Goal: Transaction & Acquisition: Book appointment/travel/reservation

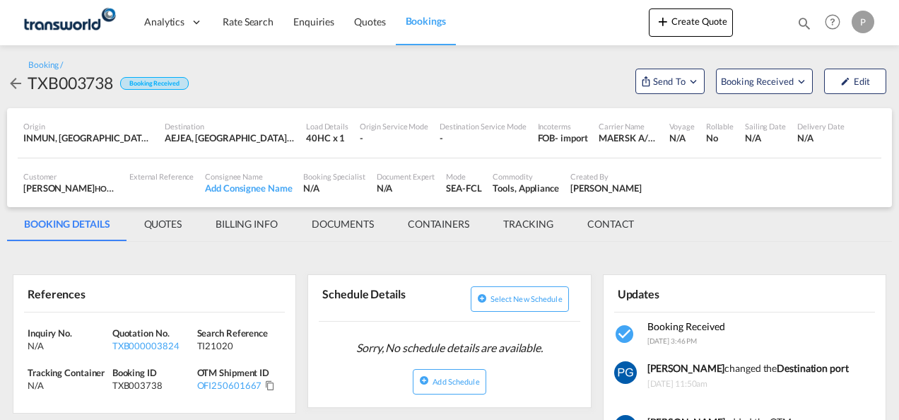
click at [724, 30] on button "Create Quote" at bounding box center [691, 22] width 84 height 28
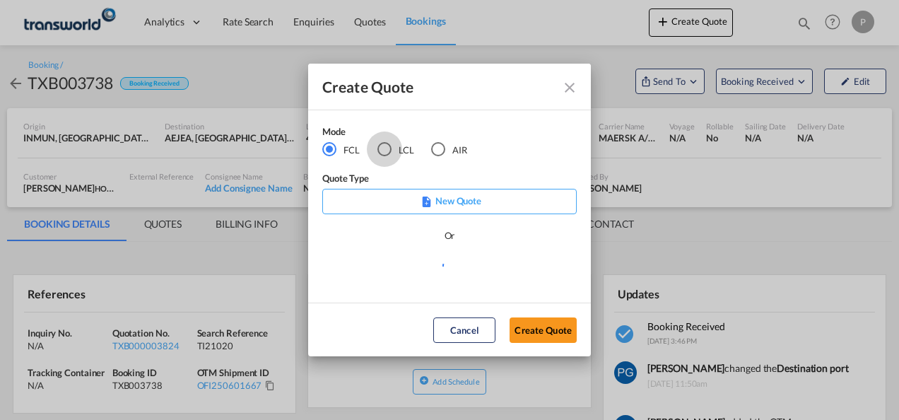
click at [387, 144] on div "LCL" at bounding box center [384, 149] width 14 height 14
click at [534, 325] on button "Create Quote" at bounding box center [542, 329] width 67 height 25
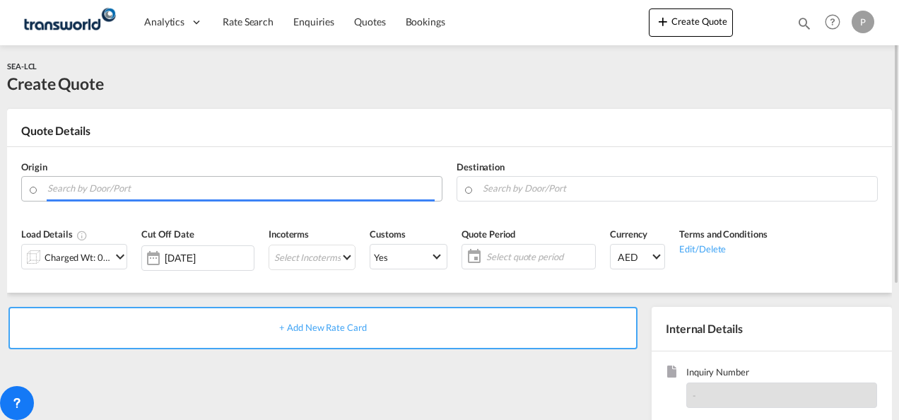
click at [167, 188] on input "Search by Door/Port" at bounding box center [240, 188] width 387 height 25
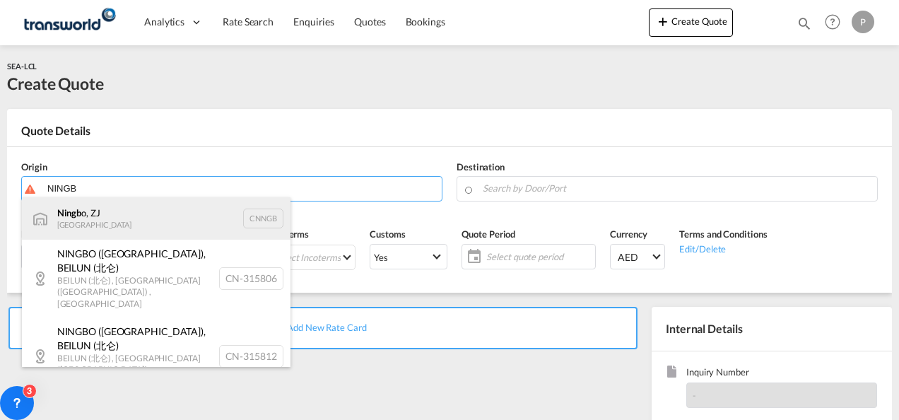
click at [118, 218] on div "Ningb o, ZJ China CNNGB" at bounding box center [156, 218] width 269 height 42
type input "Ningbo, ZJ, CNNGB"
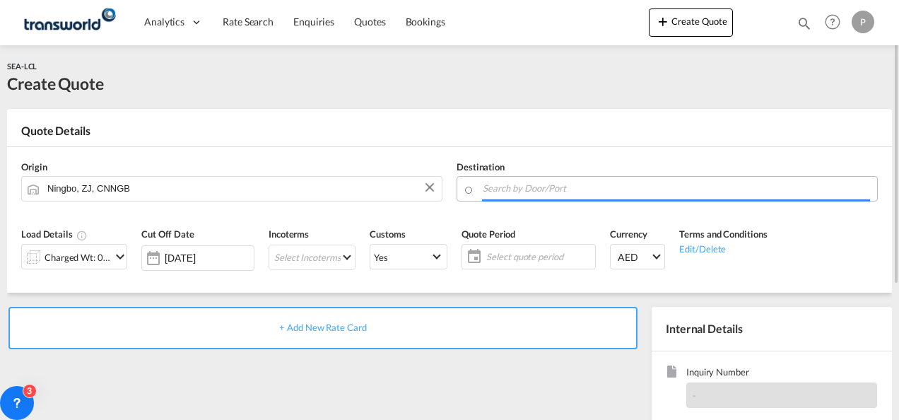
click at [507, 192] on input "Search by Door/Port" at bounding box center [676, 188] width 387 height 25
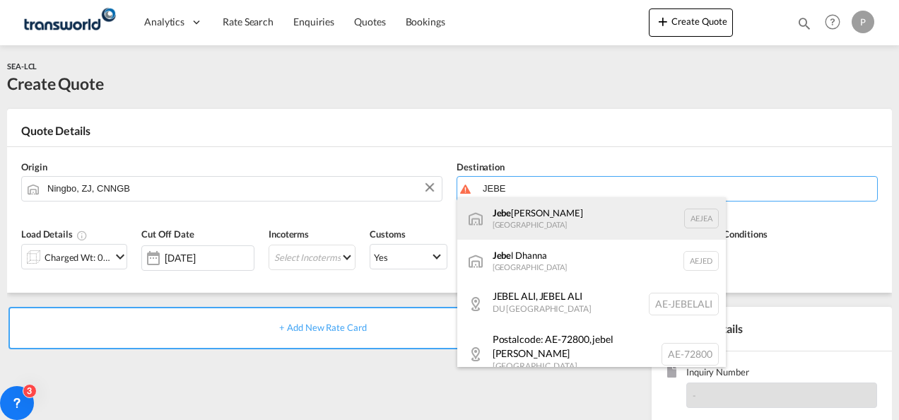
click at [516, 216] on div "Jebe l Ali [GEOGRAPHIC_DATA] [GEOGRAPHIC_DATA]" at bounding box center [591, 218] width 269 height 42
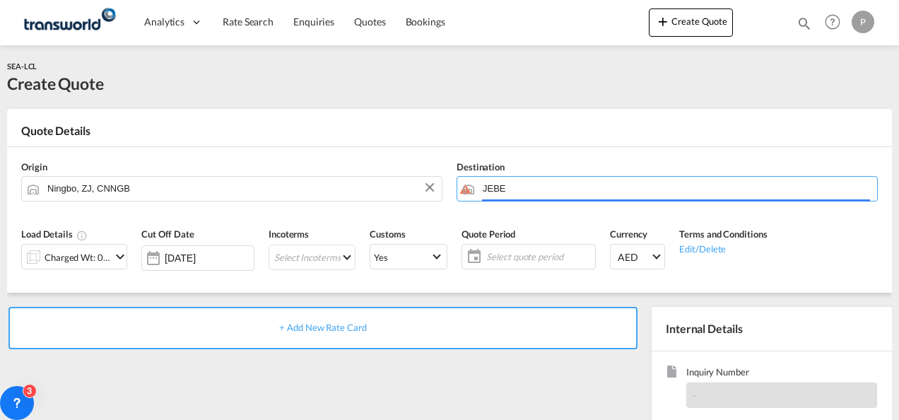
type input "[GEOGRAPHIC_DATA], [GEOGRAPHIC_DATA]"
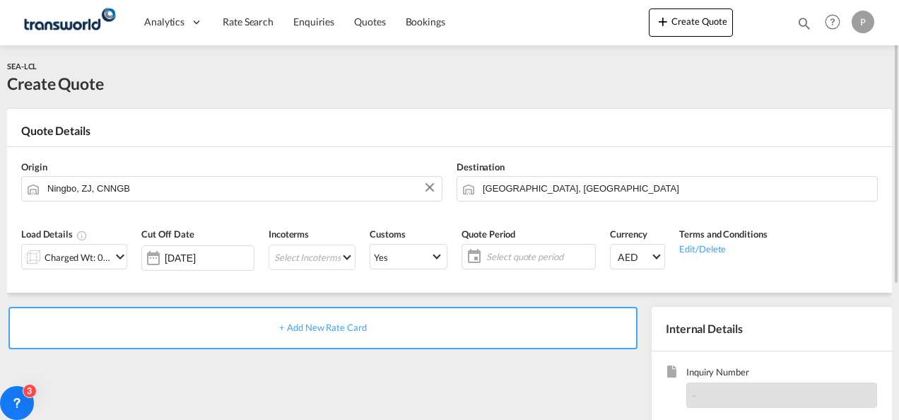
click at [113, 266] on div "Charged Wt: 0.00 W/M" at bounding box center [74, 256] width 106 height 25
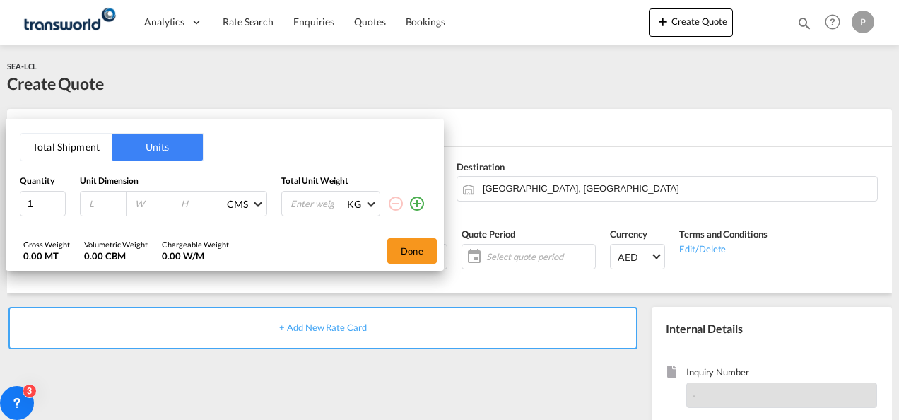
click at [72, 150] on button "Total Shipment" at bounding box center [65, 147] width 91 height 27
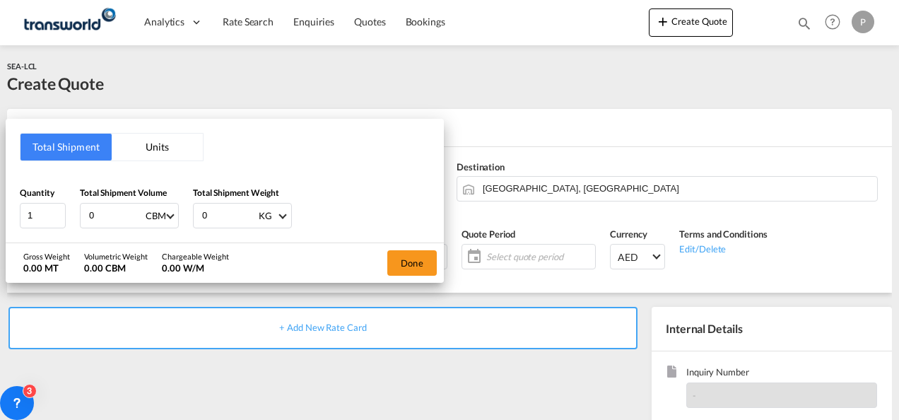
click at [117, 212] on input "0" at bounding box center [116, 216] width 57 height 24
type input "23.57"
click at [213, 211] on input "0" at bounding box center [229, 216] width 57 height 24
type input "5454"
click at [408, 257] on button "Done" at bounding box center [411, 262] width 49 height 25
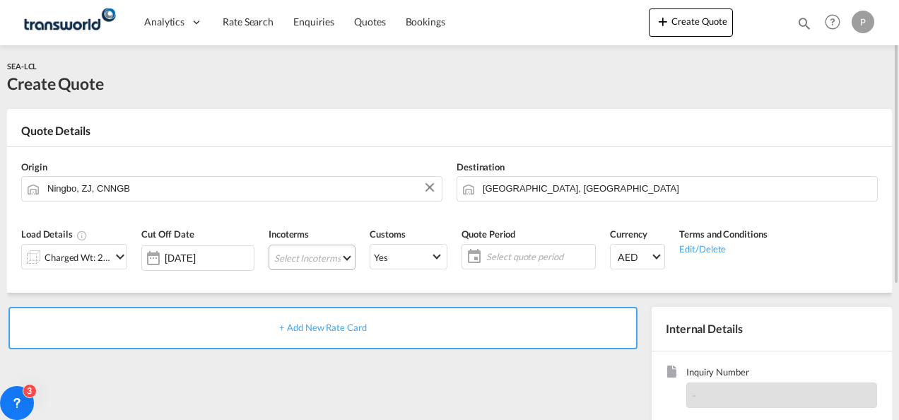
click at [293, 255] on md-select "Select Incoterms FOB - export Free on Board FOB - import Free on Board CIF - ex…" at bounding box center [312, 257] width 87 height 25
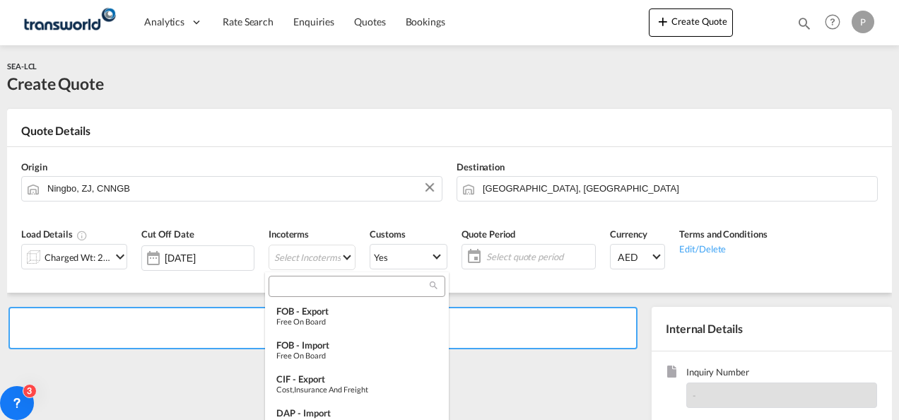
click at [288, 291] on input "search" at bounding box center [351, 286] width 157 height 13
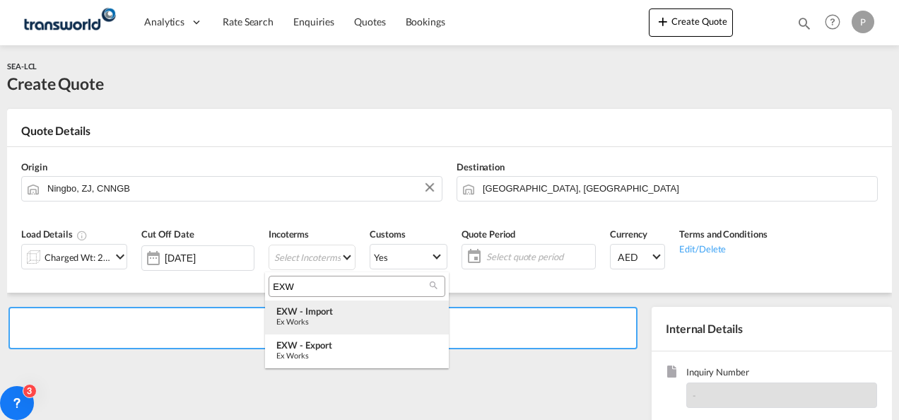
type input "EXW"
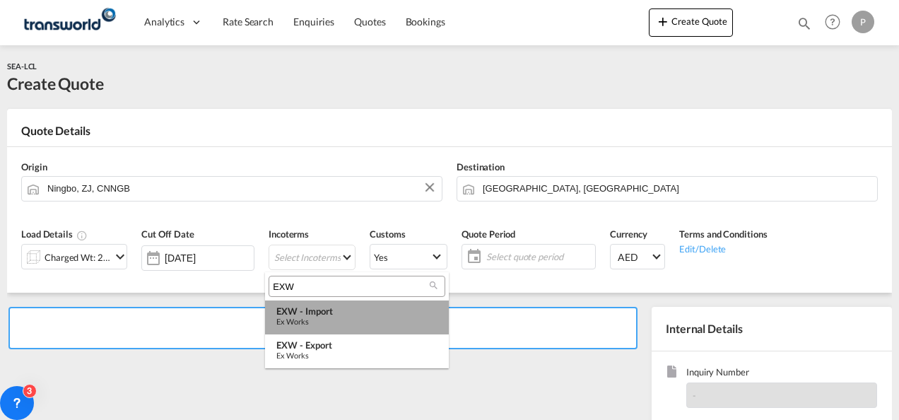
click at [315, 325] on div "Ex Works" at bounding box center [356, 321] width 161 height 9
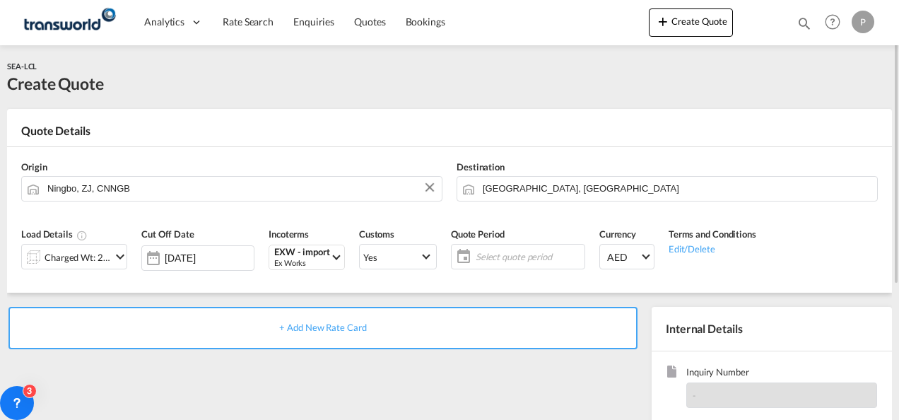
click at [483, 248] on span "Select quote period" at bounding box center [528, 257] width 112 height 20
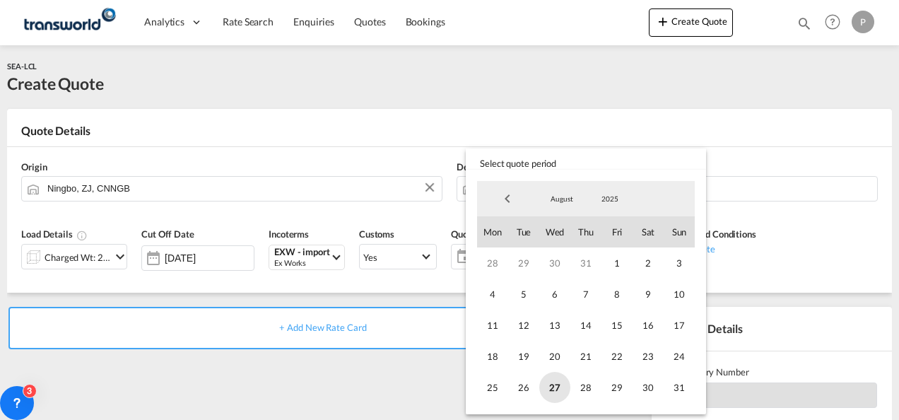
click at [552, 387] on span "27" at bounding box center [554, 387] width 31 height 31
click at [681, 384] on span "31" at bounding box center [679, 387] width 31 height 31
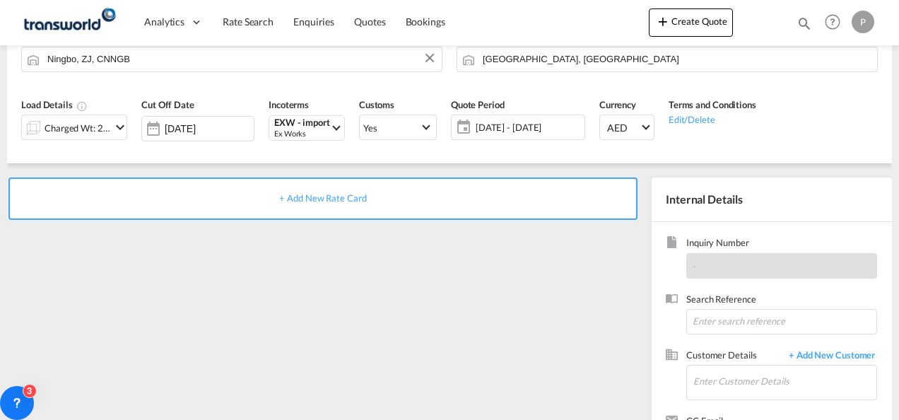
scroll to position [134, 0]
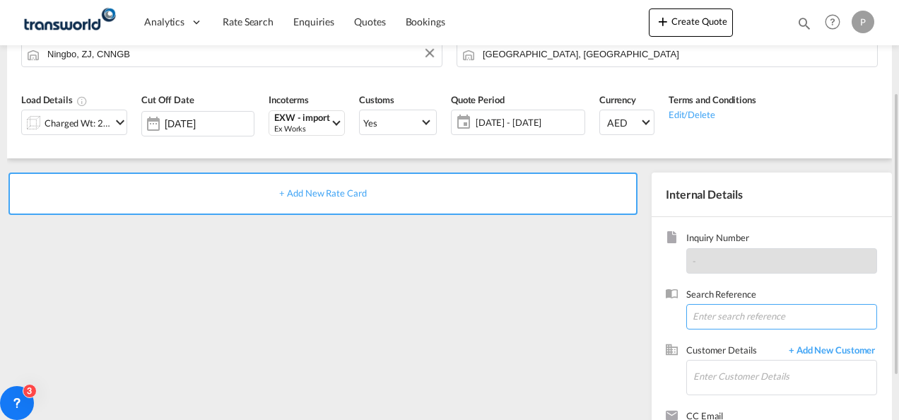
click at [715, 317] on input at bounding box center [781, 316] width 191 height 25
type input "TWG685"
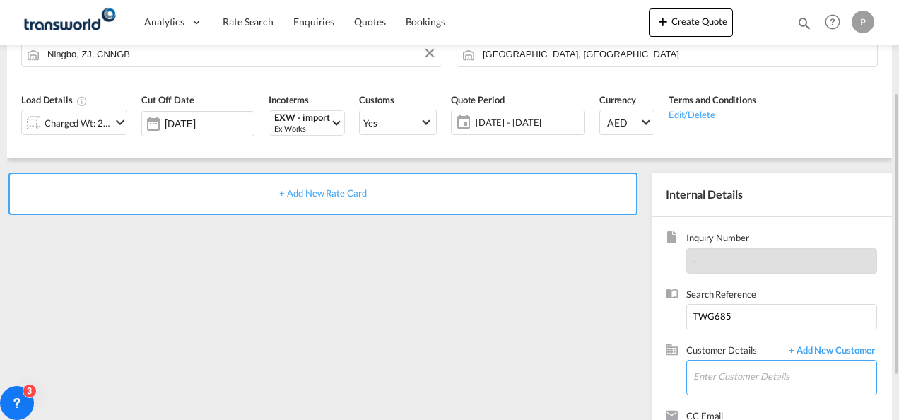
click at [726, 378] on input "Enter Customer Details" at bounding box center [784, 376] width 183 height 32
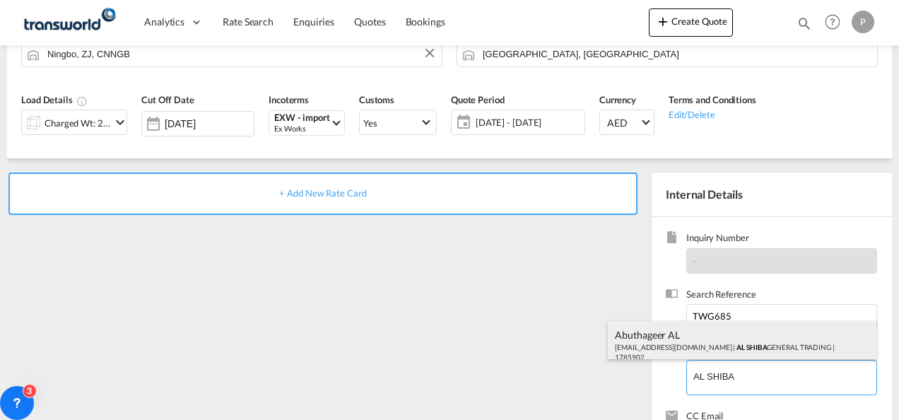
click at [722, 348] on div "Abuthageer AL [EMAIL_ADDRESS][DOMAIN_NAME] | AL SHIBA GENERAL TRADING | 1785902" at bounding box center [742, 345] width 269 height 48
type input "AL SHIBA GENERAL TRADING, Abuthageer AL, [EMAIL_ADDRESS][DOMAIN_NAME]"
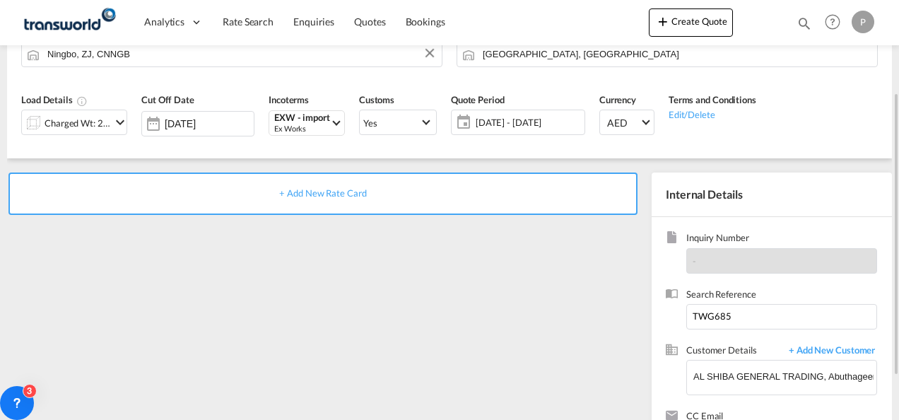
click at [331, 189] on span "+ Add New Rate Card" at bounding box center [322, 192] width 87 height 11
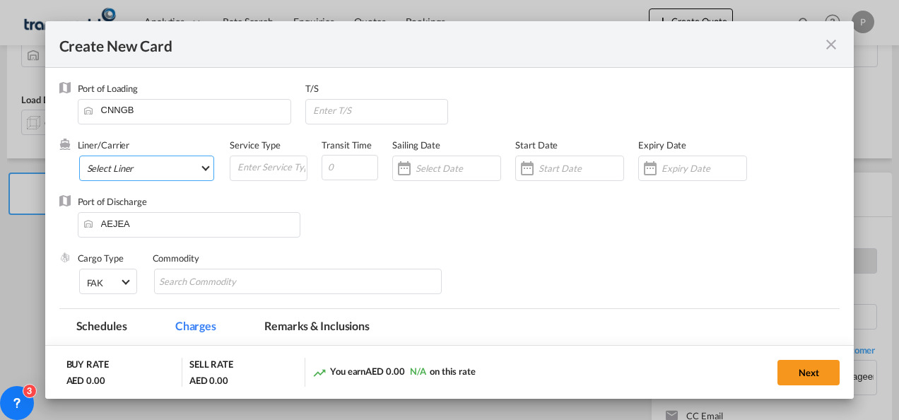
click at [140, 167] on md-select "Select Liner 2HM LOGISTICS D.O.O 2HM LOGISTICS D.O.O. / TDWC-CAPODISTRI 2HM LOG…" at bounding box center [147, 167] width 136 height 25
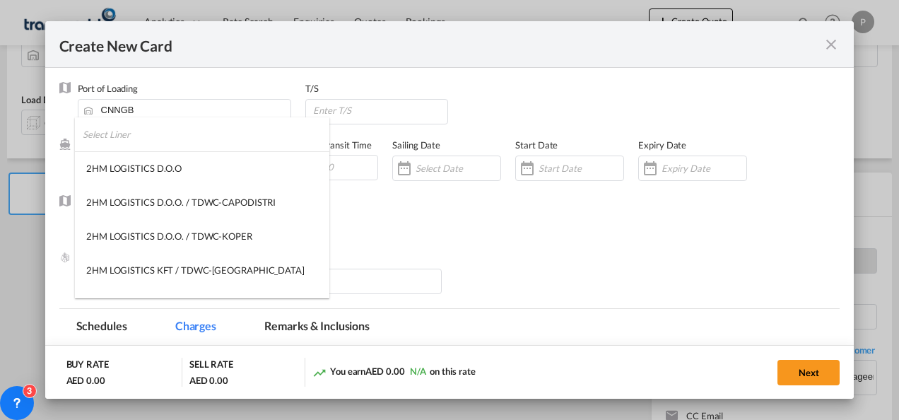
click at [147, 143] on input "search" at bounding box center [206, 134] width 247 height 34
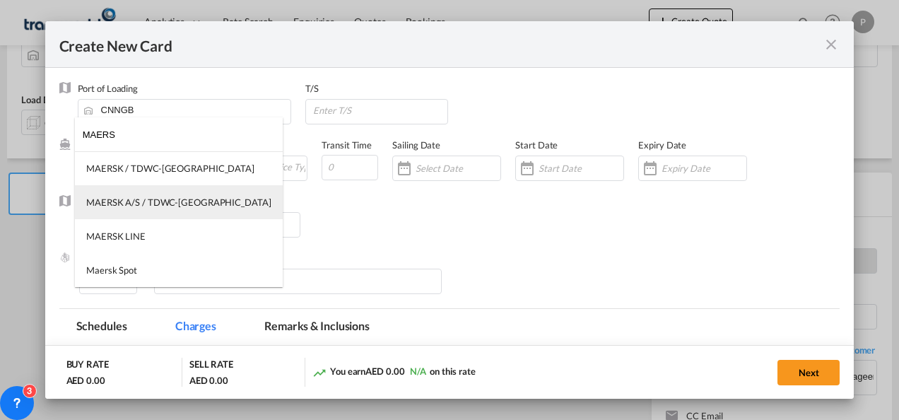
type input "MAERS"
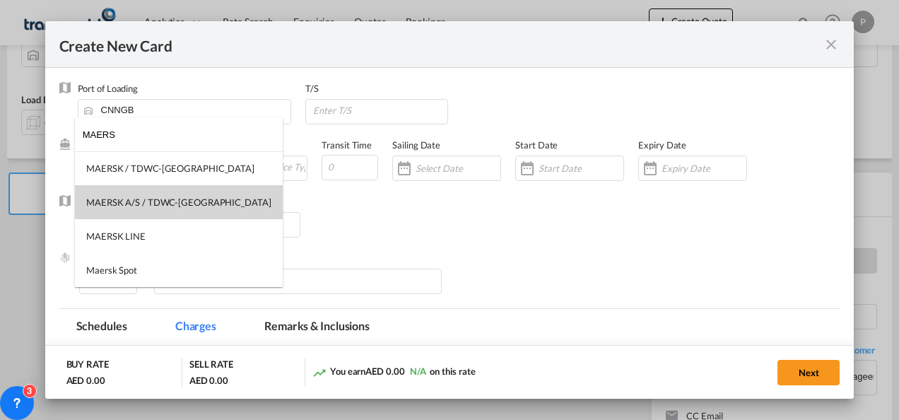
click at [153, 191] on md-option "MAERSK A/S / TDWC-[GEOGRAPHIC_DATA]" at bounding box center [179, 202] width 208 height 34
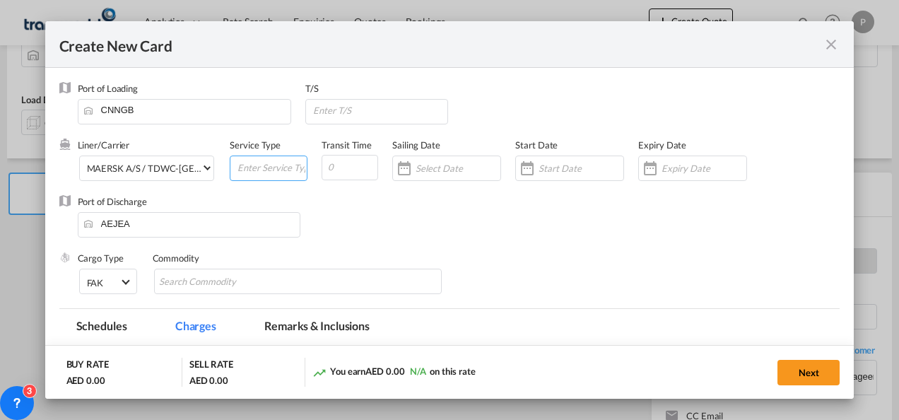
click at [269, 165] on input "Create New CardPort ..." at bounding box center [271, 166] width 71 height 21
type input "EXW IMPORT"
click at [674, 168] on input "Create New CardPort ..." at bounding box center [703, 168] width 85 height 11
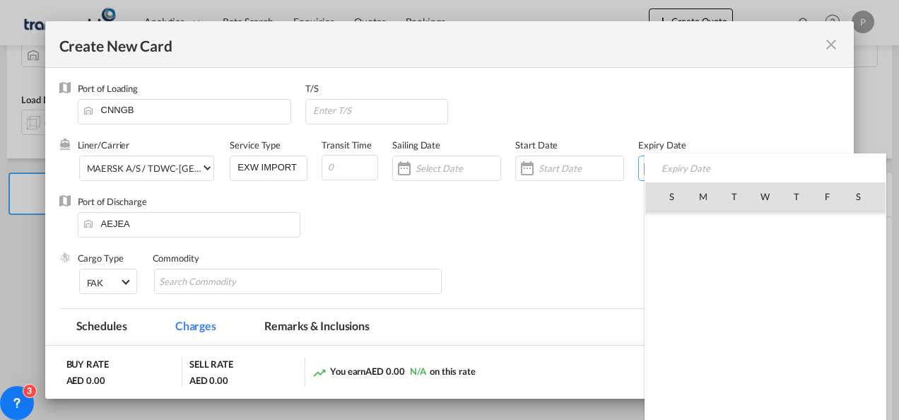
scroll to position [327147, 0]
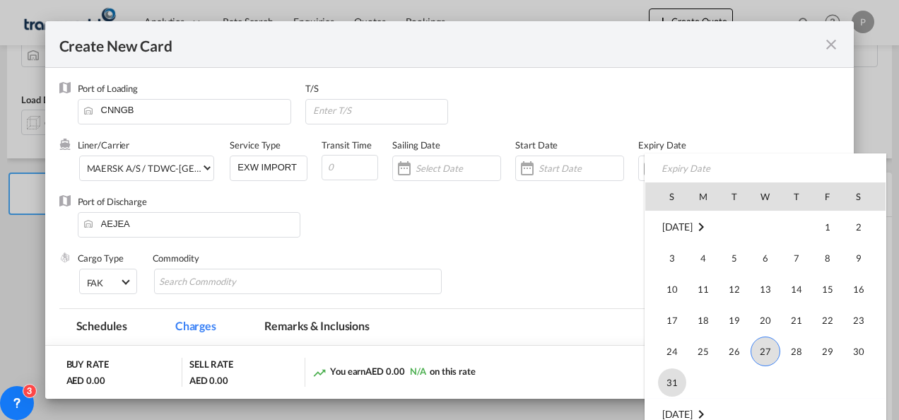
click at [661, 375] on span "31" at bounding box center [672, 382] width 28 height 28
type input "[DATE]"
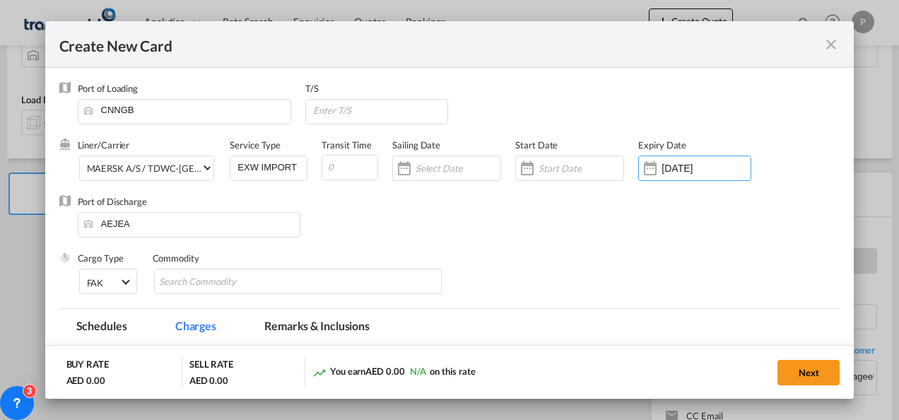
scroll to position [95, 0]
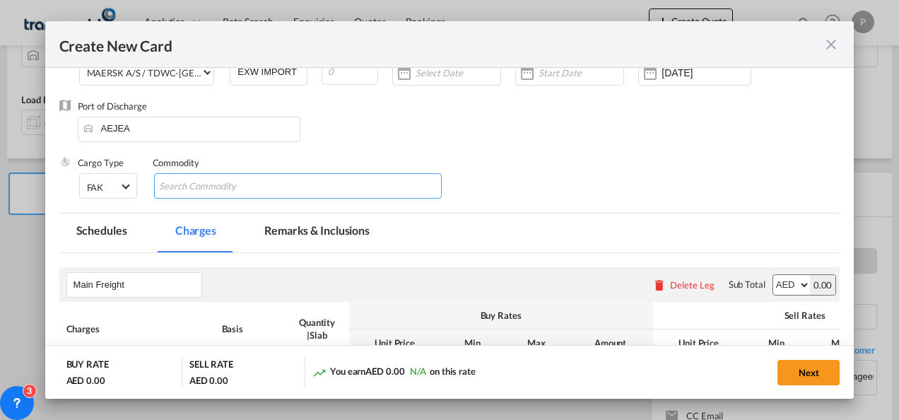
click at [222, 188] on input "Chips input." at bounding box center [223, 186] width 129 height 23
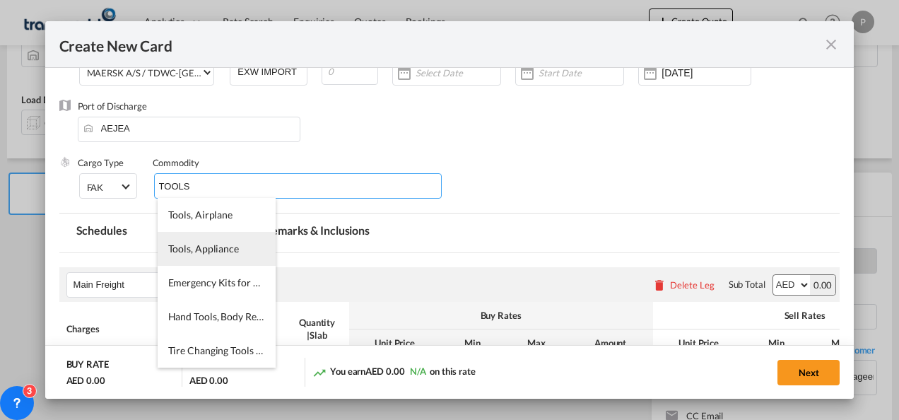
type input "TOOLS"
click at [221, 240] on li "Tools, Appliance" at bounding box center [217, 249] width 118 height 34
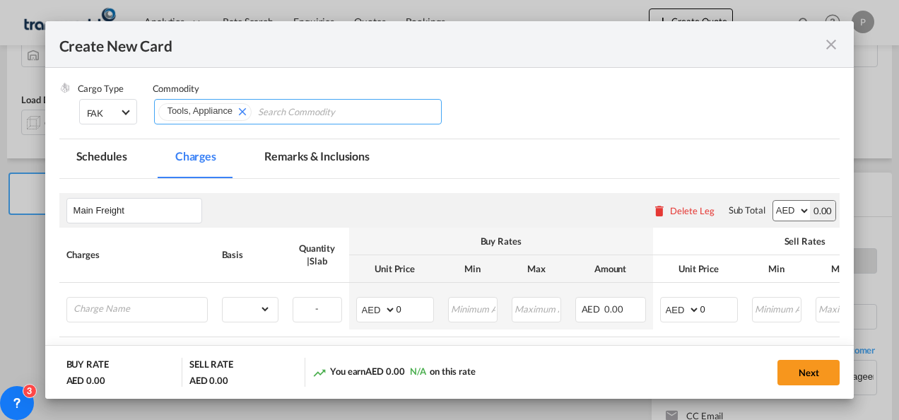
scroll to position [170, 0]
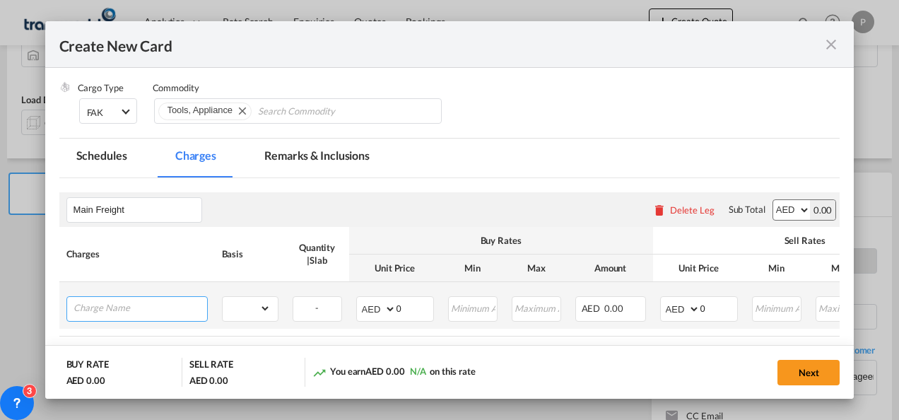
click at [154, 304] on input "Charge Name" at bounding box center [140, 307] width 134 height 21
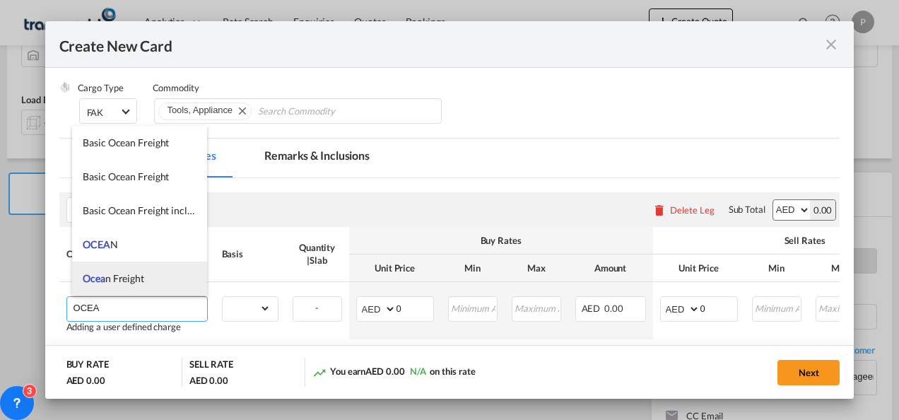
click at [147, 285] on li "Ocea n Freight" at bounding box center [139, 278] width 135 height 34
type input "Ocean Freight"
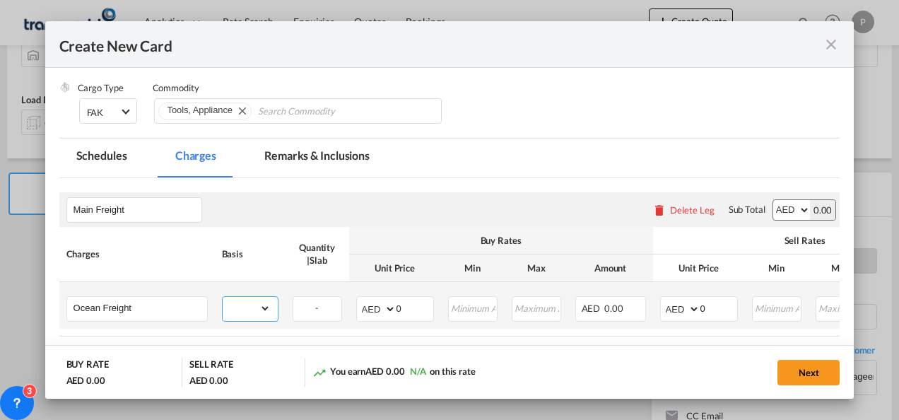
click at [266, 314] on select "gross_weight volumetric_weight per_shipment per_bl per_km per_hawb per_kg flat …" at bounding box center [247, 308] width 48 height 23
select select "per_shipment"
click at [223, 297] on select "gross_weight volumetric_weight per_shipment per_bl per_km per_hawb per_kg flat …" at bounding box center [247, 308] width 48 height 23
click at [416, 305] on input "0" at bounding box center [414, 307] width 37 height 21
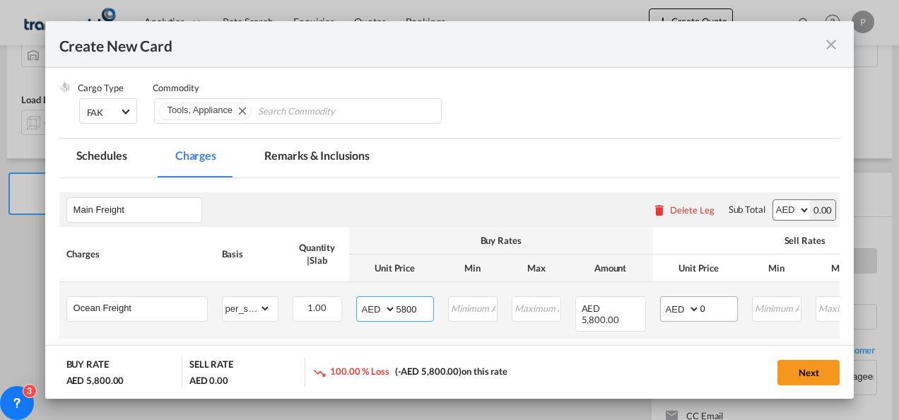
type input "5800"
click at [715, 310] on input "0" at bounding box center [718, 307] width 37 height 21
type input "6300"
click at [406, 307] on input "5800" at bounding box center [414, 307] width 37 height 21
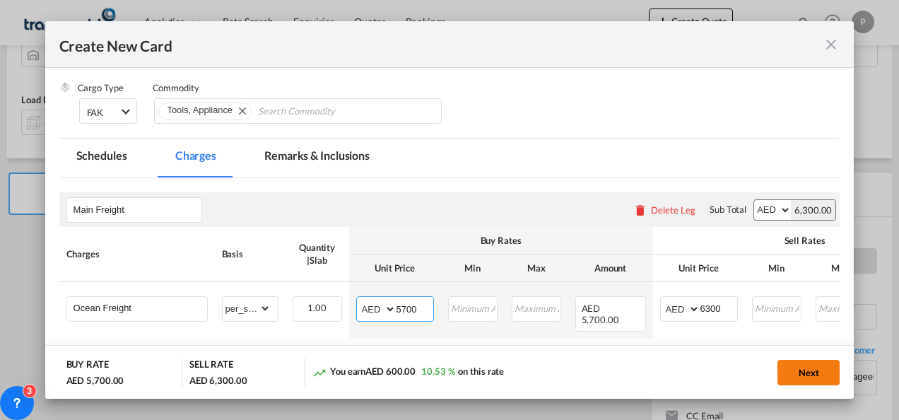
type input "5700"
click at [799, 365] on button "Next" at bounding box center [808, 372] width 62 height 25
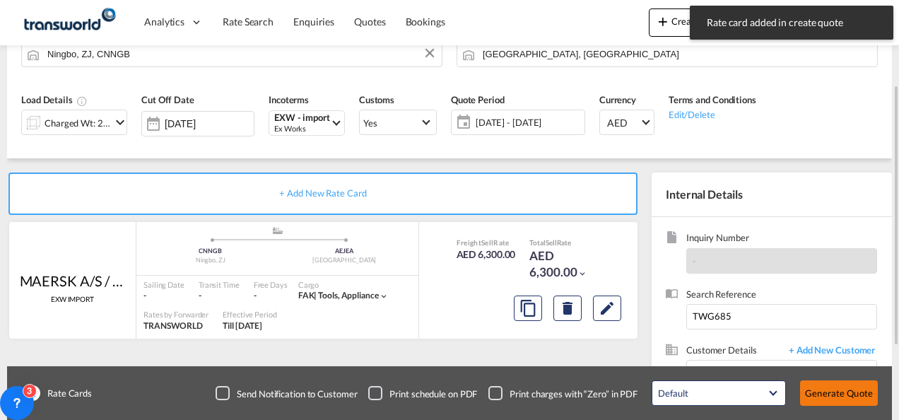
click at [827, 393] on button "Generate Quote" at bounding box center [839, 392] width 78 height 25
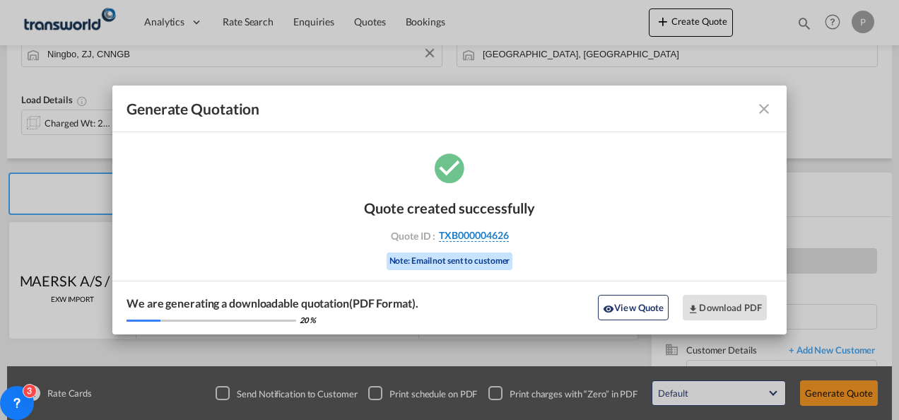
click at [480, 232] on span "TXB000004626" at bounding box center [474, 235] width 70 height 13
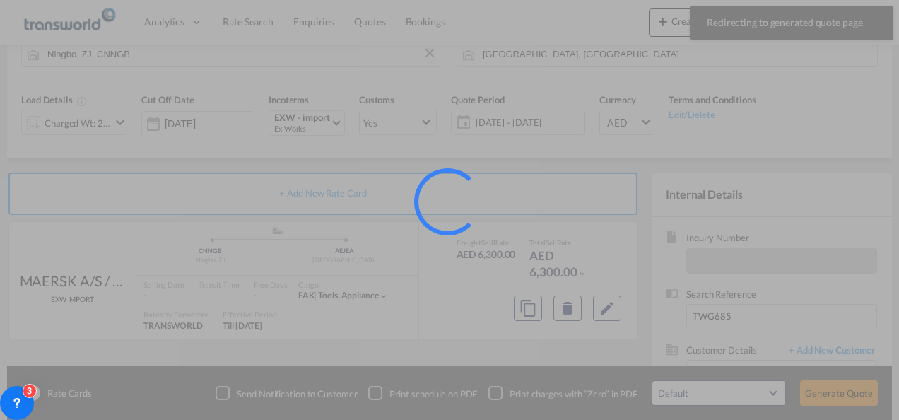
scroll to position [95, 0]
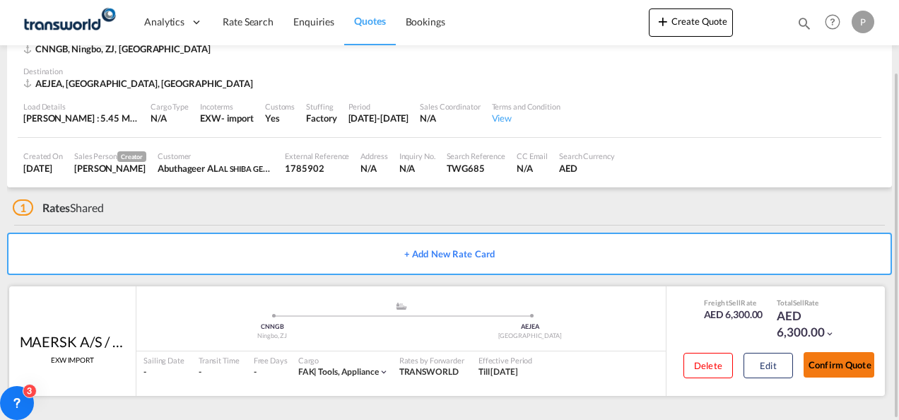
click at [830, 364] on button "Confirm Quote" at bounding box center [838, 364] width 71 height 25
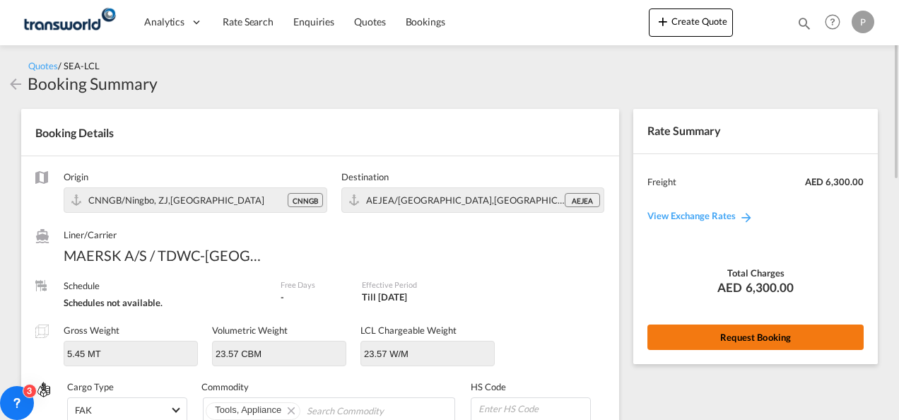
click at [715, 336] on button "Request Booking" at bounding box center [755, 336] width 216 height 25
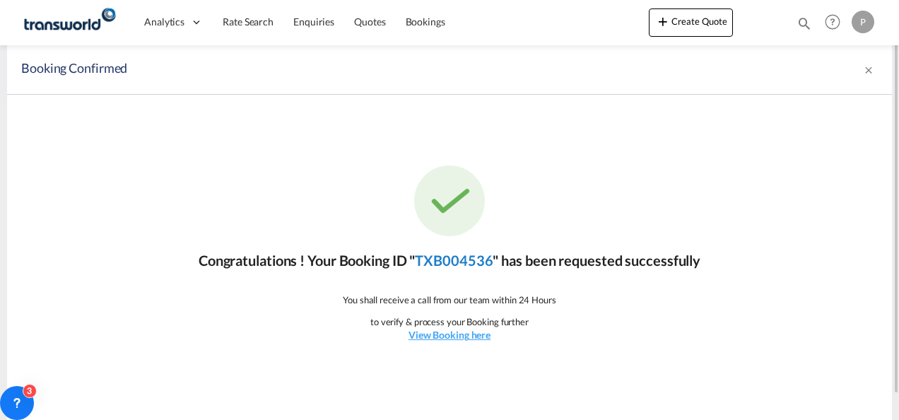
click at [444, 261] on link "TXB004536" at bounding box center [454, 260] width 78 height 17
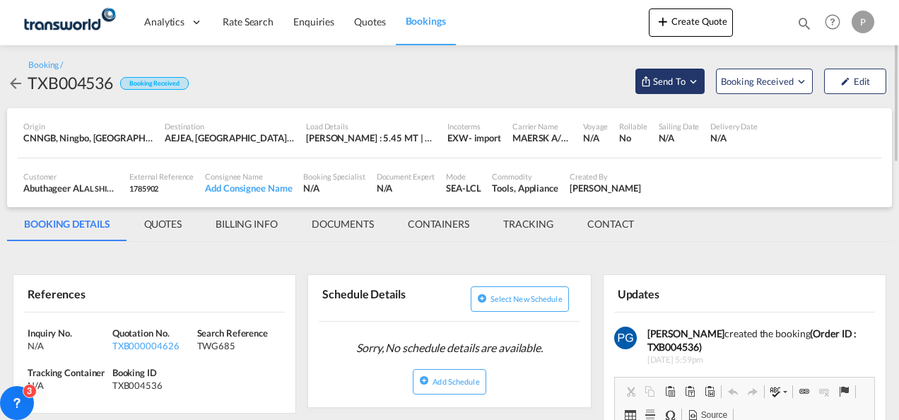
click at [661, 79] on span "Send To" at bounding box center [669, 81] width 35 height 14
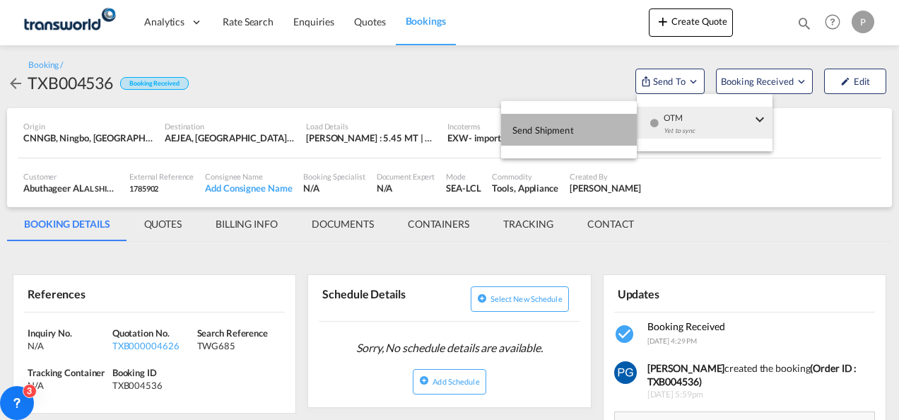
click at [553, 126] on span "Send Shipment" at bounding box center [542, 130] width 61 height 23
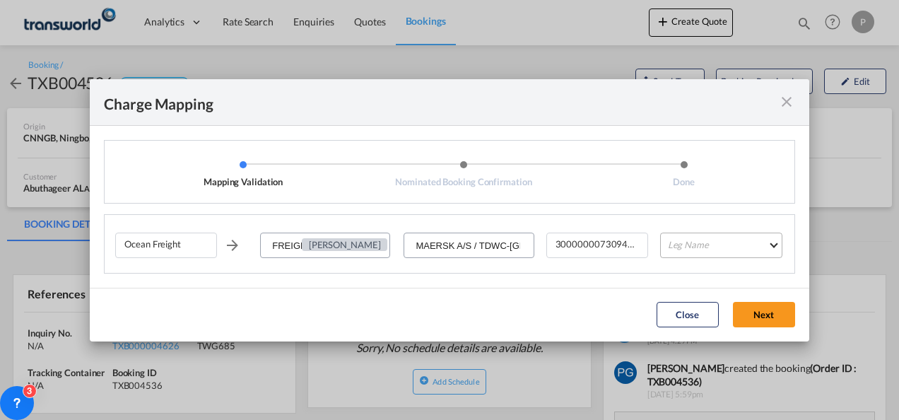
click at [690, 249] on md-select "Leg Name HANDLING ORIGIN VESSEL HANDLING DESTINATION OTHERS TL PICK UP CUSTOMS …" at bounding box center [721, 244] width 122 height 25
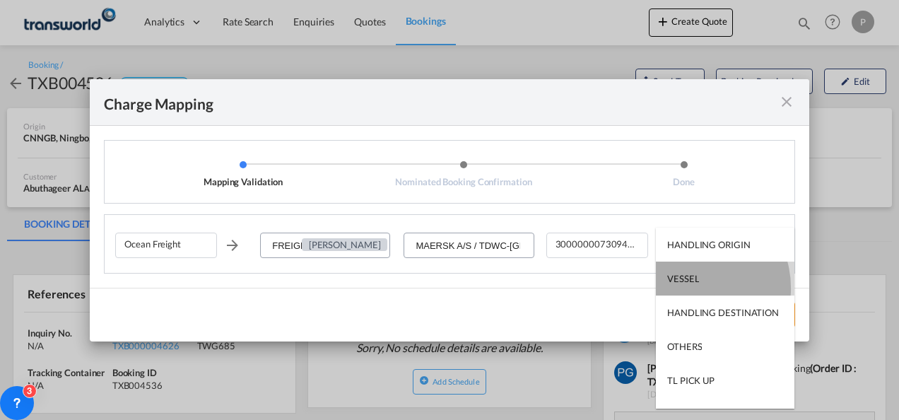
click at [690, 288] on md-option "VESSEL" at bounding box center [725, 278] width 139 height 34
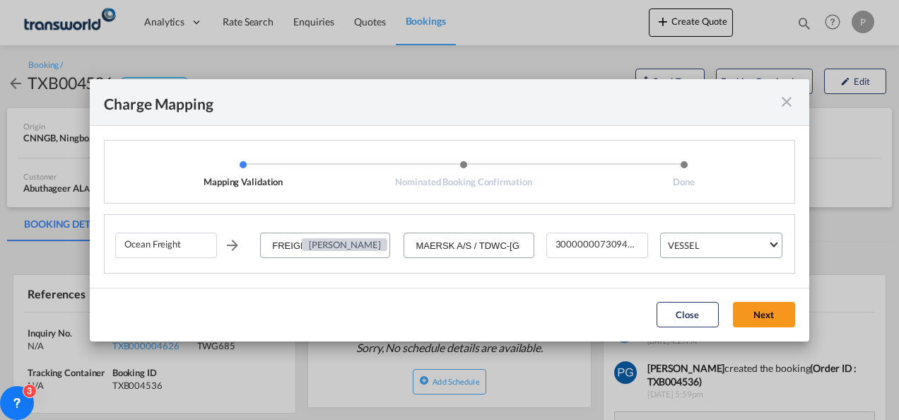
click at [750, 328] on md-dialog-actions "Close Next" at bounding box center [449, 315] width 719 height 54
click at [749, 312] on button "Next" at bounding box center [764, 314] width 62 height 25
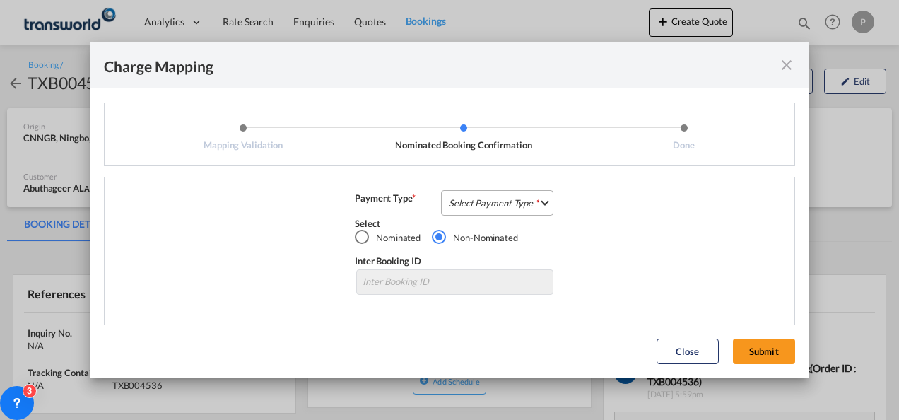
click at [507, 205] on md-select "Select Payment Type COLLECT PREPAID" at bounding box center [497, 202] width 112 height 25
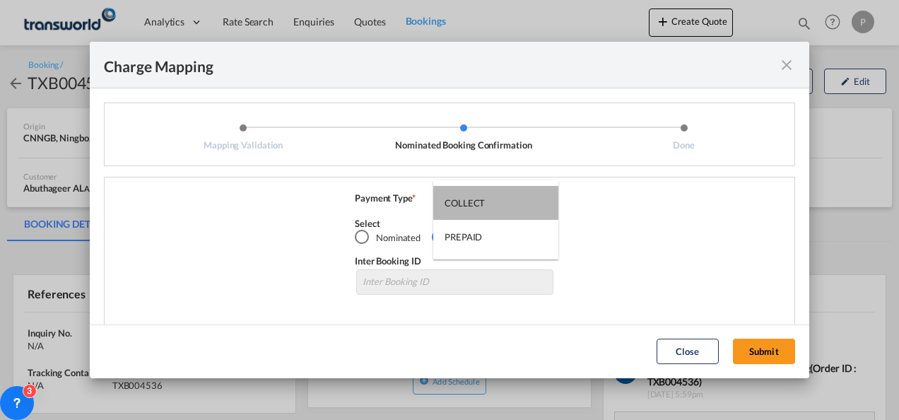
click at [507, 205] on md-option "COLLECT" at bounding box center [495, 203] width 125 height 34
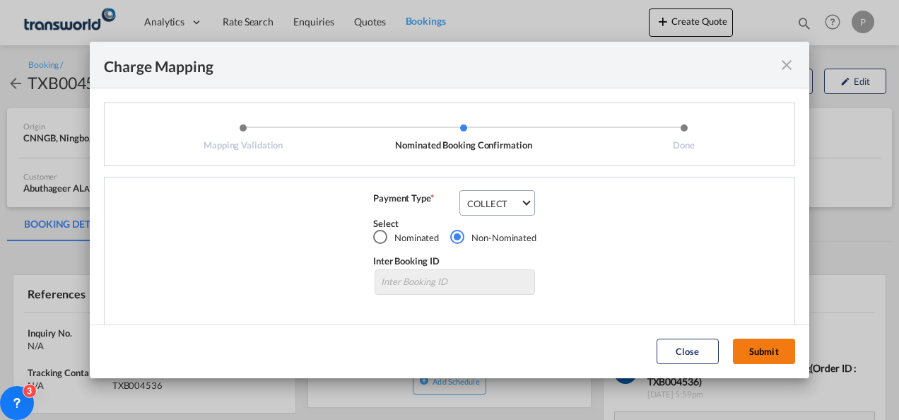
click at [759, 348] on button "Submit" at bounding box center [764, 350] width 62 height 25
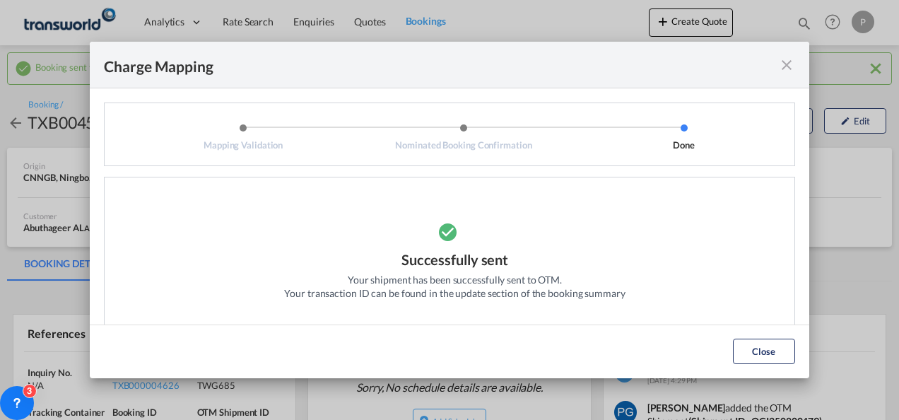
click at [786, 64] on md-icon "icon-close fg-AAA8AD cursor" at bounding box center [786, 65] width 17 height 17
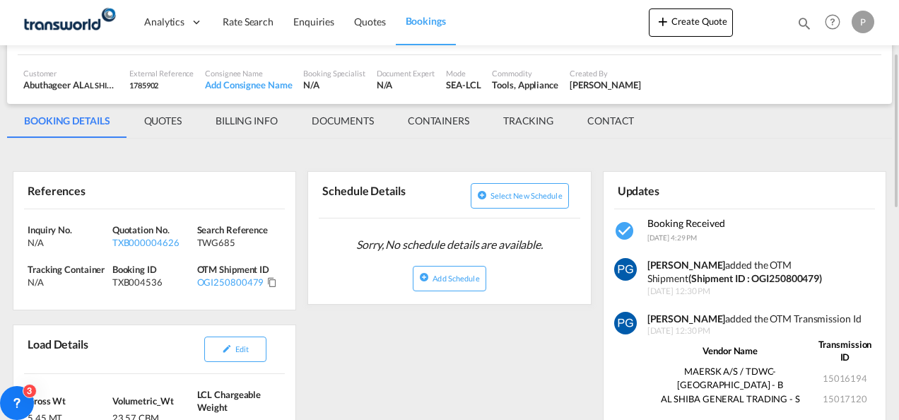
scroll to position [143, 0]
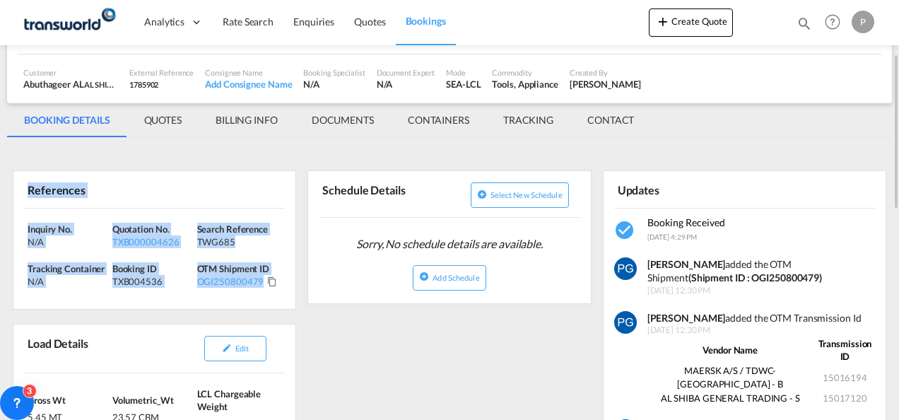
drag, startPoint x: 25, startPoint y: 185, endPoint x: 263, endPoint y: 290, distance: 259.7
click at [263, 290] on div "References Inquiry No. N/A Quotation No. TXB000004626 Search Reference TWG685 T…" at bounding box center [154, 239] width 283 height 139
copy div "References Inquiry No. N/A Quotation No. TXB000004626 Search Reference TWG685 T…"
click at [682, 30] on button "Create Quote" at bounding box center [691, 22] width 84 height 28
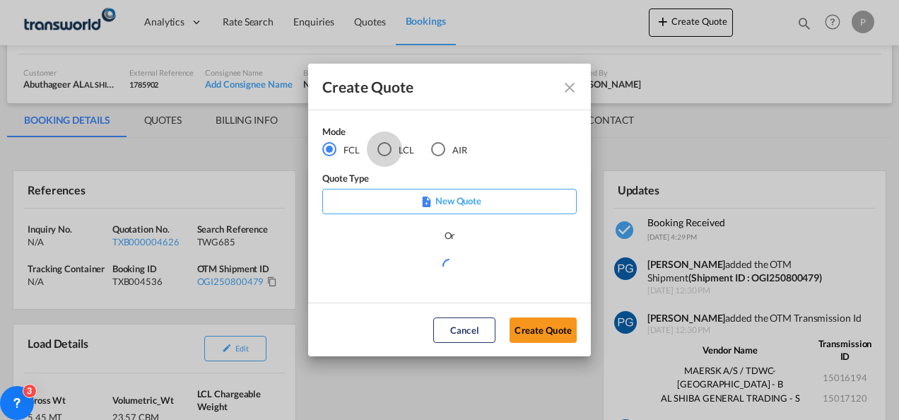
click at [384, 148] on div "LCL" at bounding box center [384, 149] width 14 height 14
click at [541, 324] on button "Create Quote" at bounding box center [542, 329] width 67 height 25
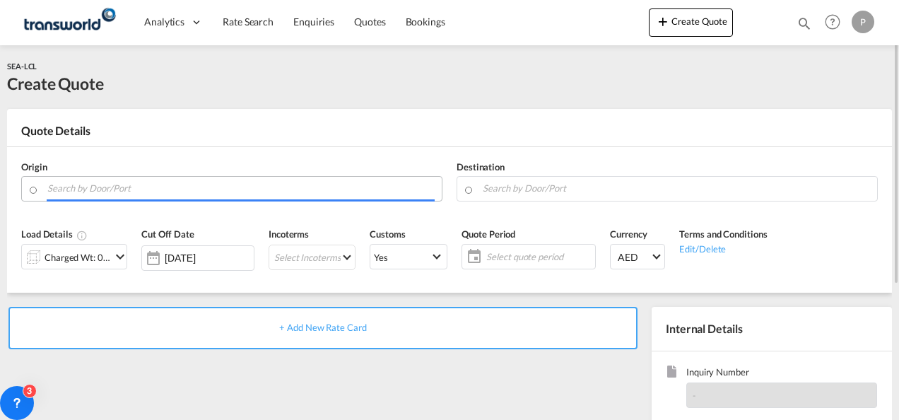
click at [150, 189] on input "Search by Door/Port" at bounding box center [240, 188] width 387 height 25
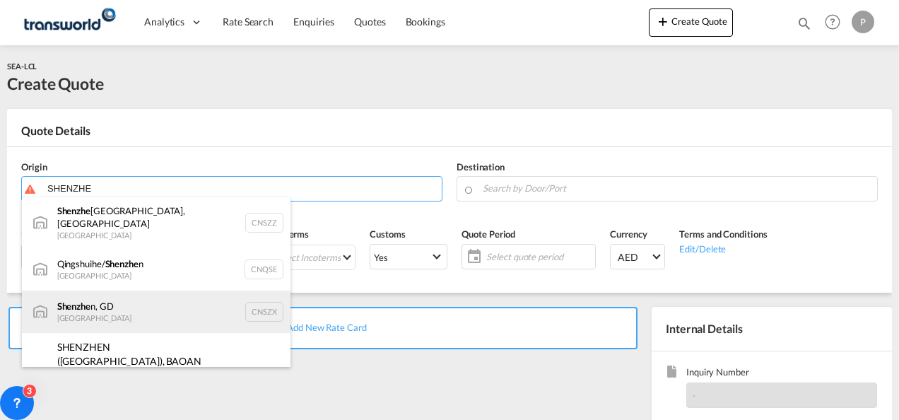
click at [130, 304] on div "Shenzhe n, GD [GEOGRAPHIC_DATA] CNSZX" at bounding box center [156, 311] width 269 height 42
type input "[GEOGRAPHIC_DATA], GD, CNSZX"
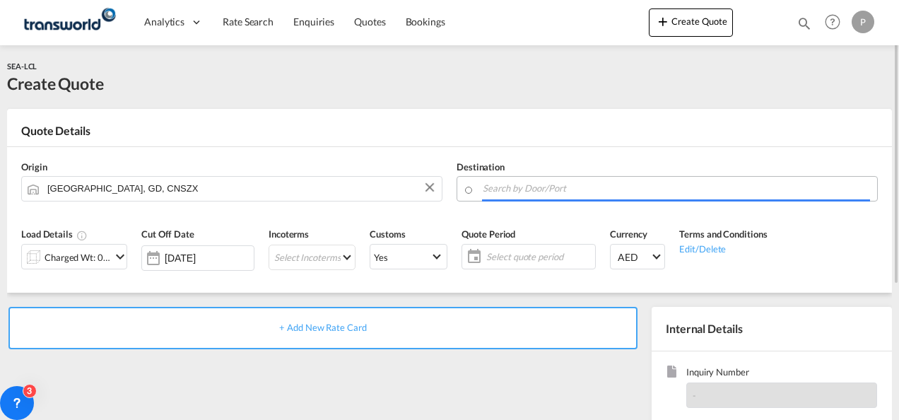
click at [509, 190] on input "Search by Door/Port" at bounding box center [676, 188] width 387 height 25
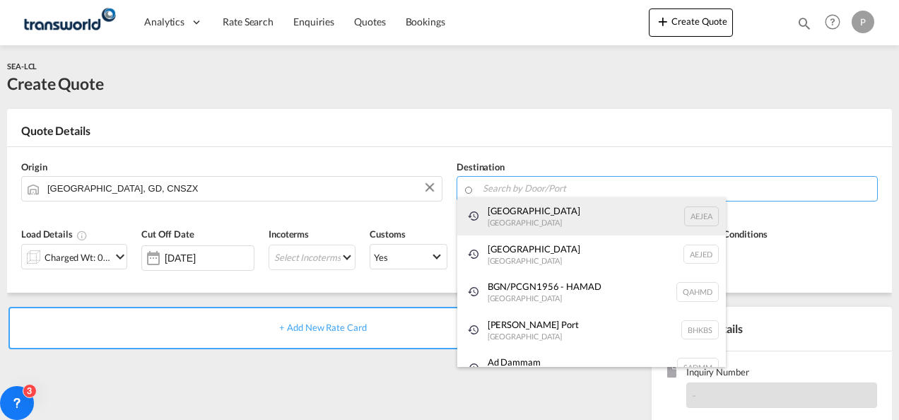
click at [507, 225] on div "[GEOGRAPHIC_DATA] [GEOGRAPHIC_DATA]" at bounding box center [591, 216] width 269 height 38
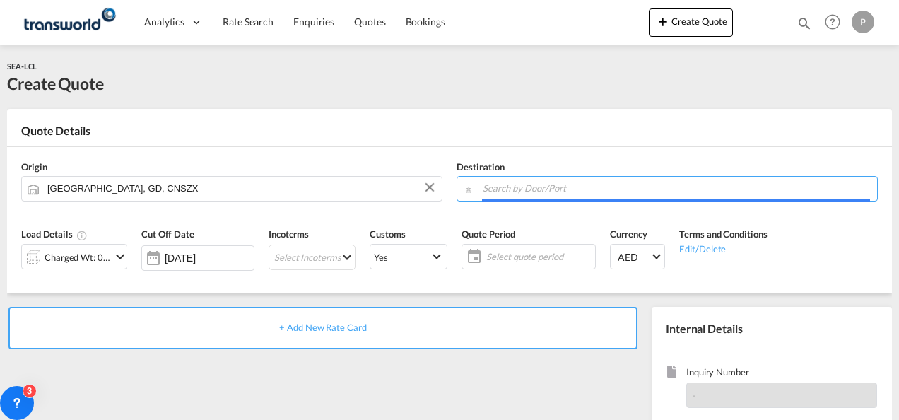
type input "[GEOGRAPHIC_DATA], [GEOGRAPHIC_DATA]"
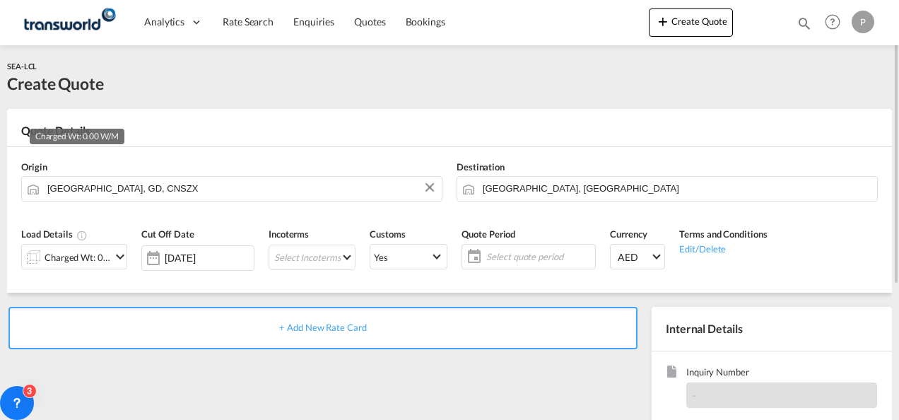
click at [99, 257] on div "Charged Wt: 0.00 W/M" at bounding box center [78, 257] width 66 height 20
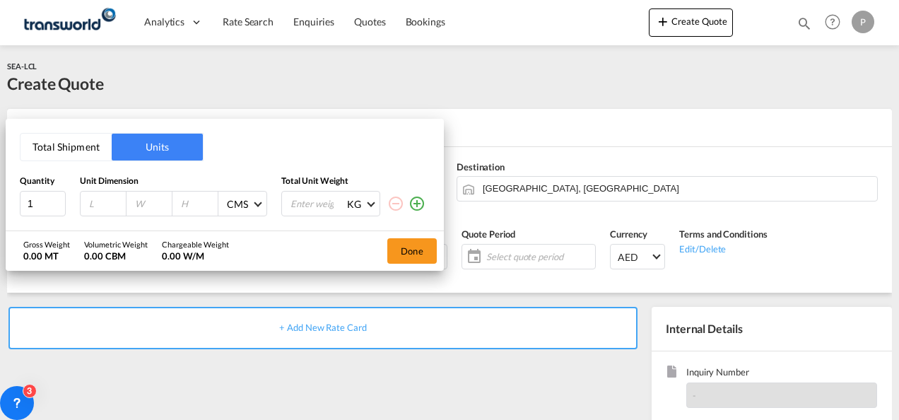
click at [66, 153] on button "Total Shipment" at bounding box center [65, 147] width 91 height 27
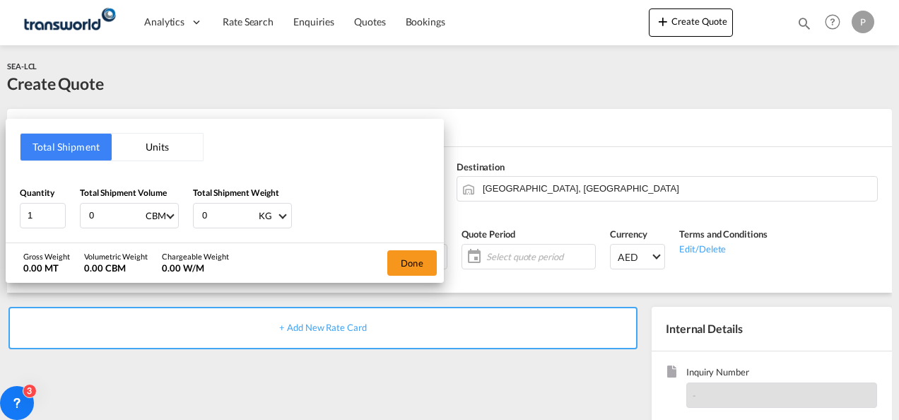
click at [117, 210] on input "0" at bounding box center [116, 216] width 57 height 24
type input "3.71"
click at [220, 209] on input "0" at bounding box center [229, 216] width 57 height 24
type input "91"
click at [422, 252] on button "Done" at bounding box center [411, 262] width 49 height 25
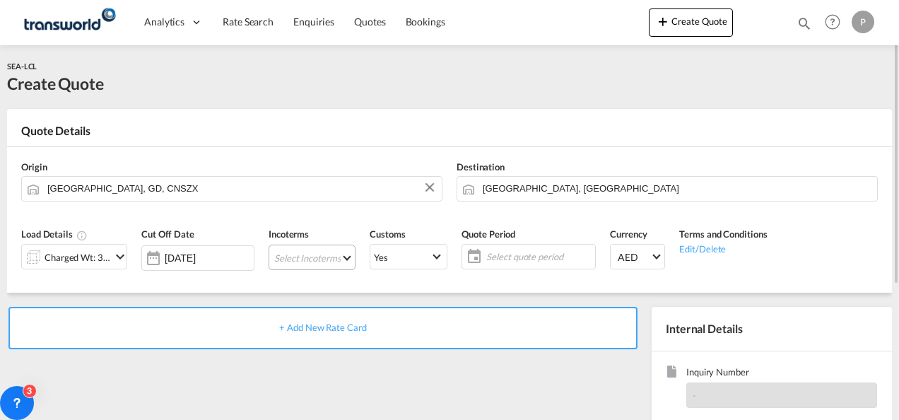
click at [299, 257] on md-select "Select Incoterms FOB - export Free on Board FOB - import Free on Board CIF - ex…" at bounding box center [312, 257] width 87 height 25
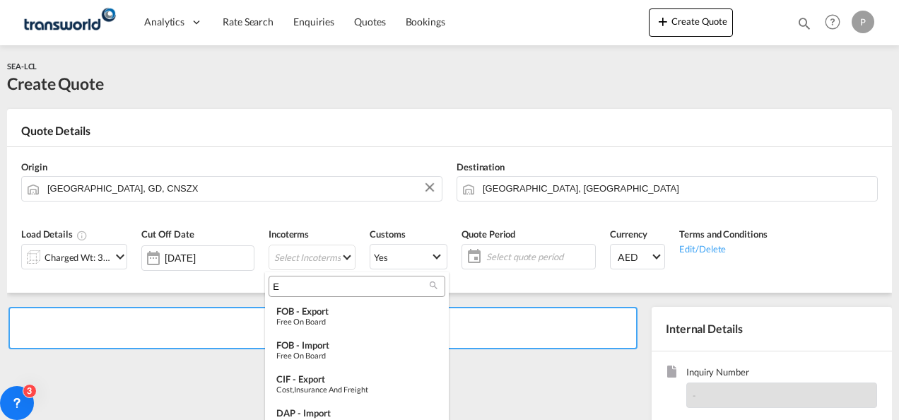
click at [295, 283] on input "E" at bounding box center [351, 286] width 157 height 13
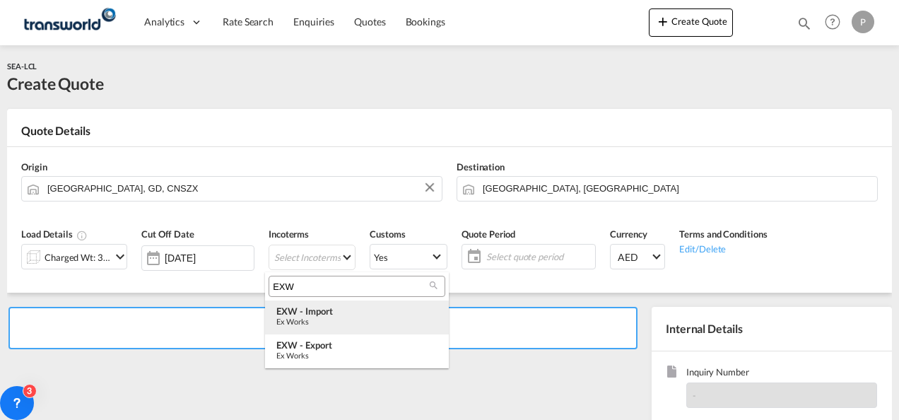
type input "EXW"
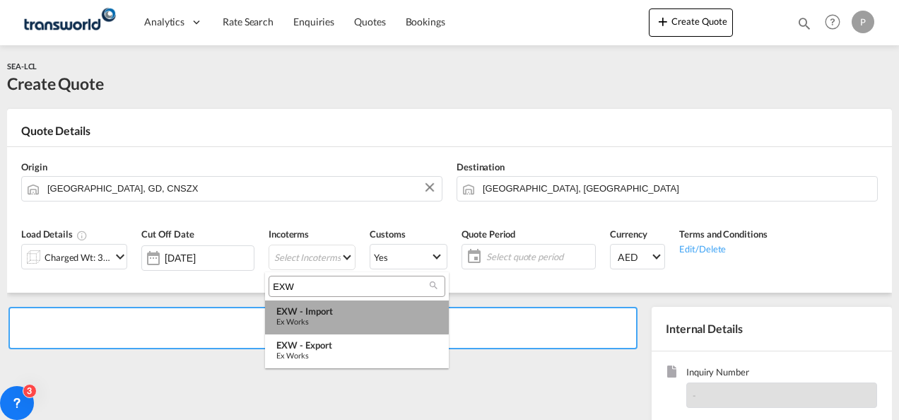
click at [324, 312] on div "EXW - import" at bounding box center [356, 310] width 161 height 11
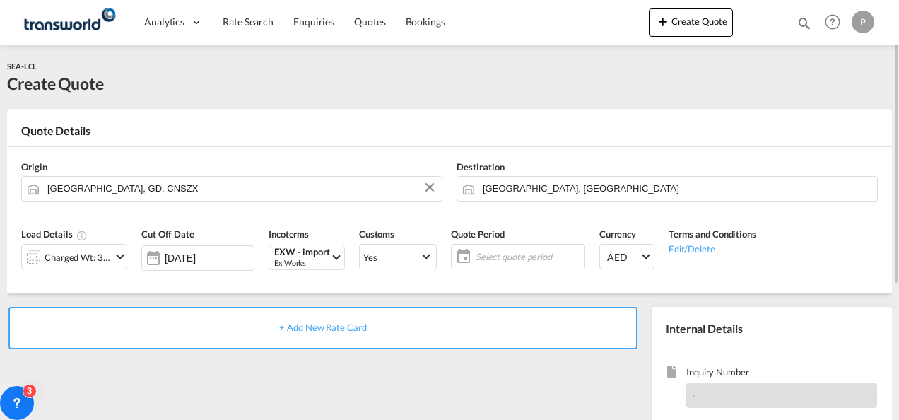
click at [493, 251] on span "Select quote period" at bounding box center [528, 256] width 105 height 13
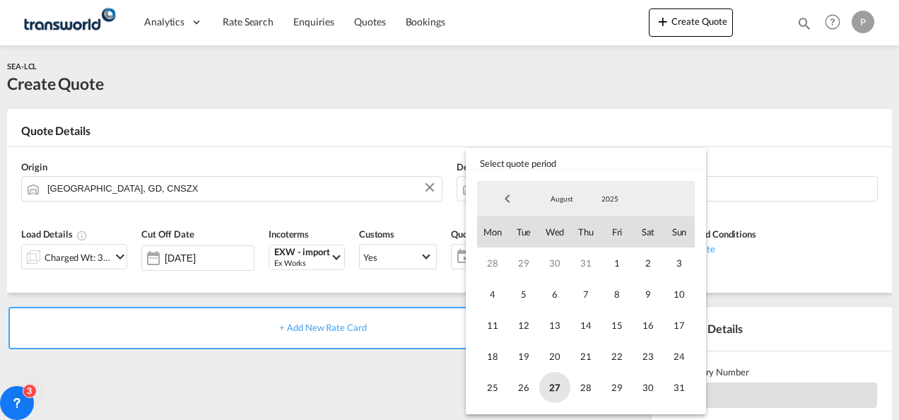
click at [550, 386] on span "27" at bounding box center [554, 387] width 31 height 31
click at [673, 387] on span "31" at bounding box center [679, 387] width 31 height 31
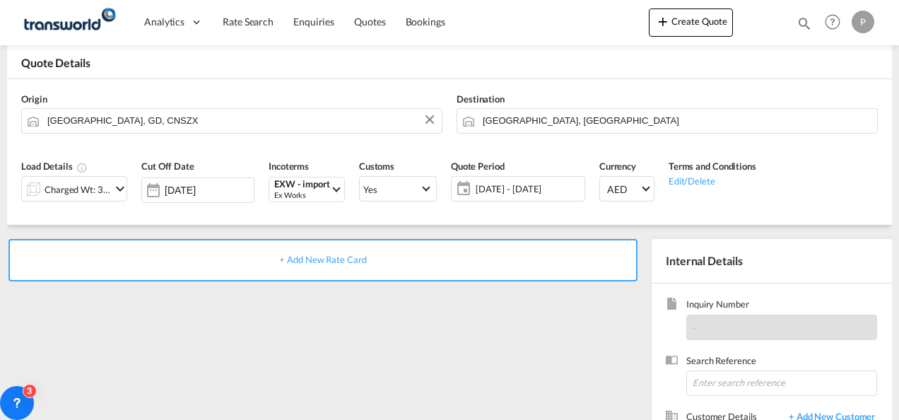
scroll to position [71, 0]
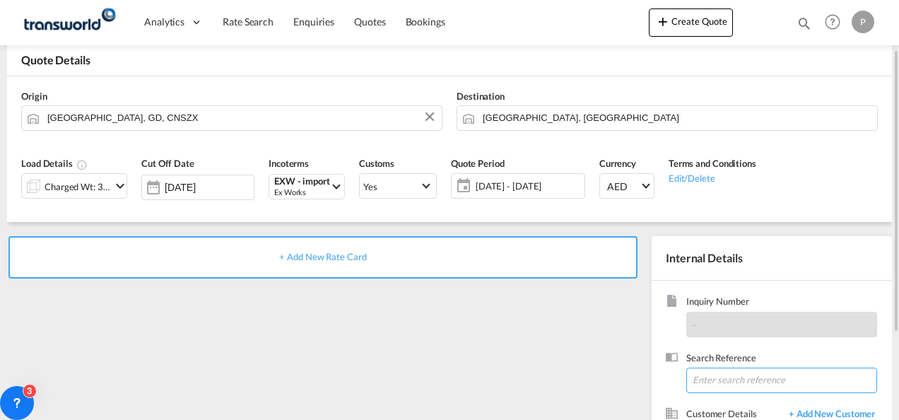
click at [736, 379] on input at bounding box center [781, 379] width 191 height 25
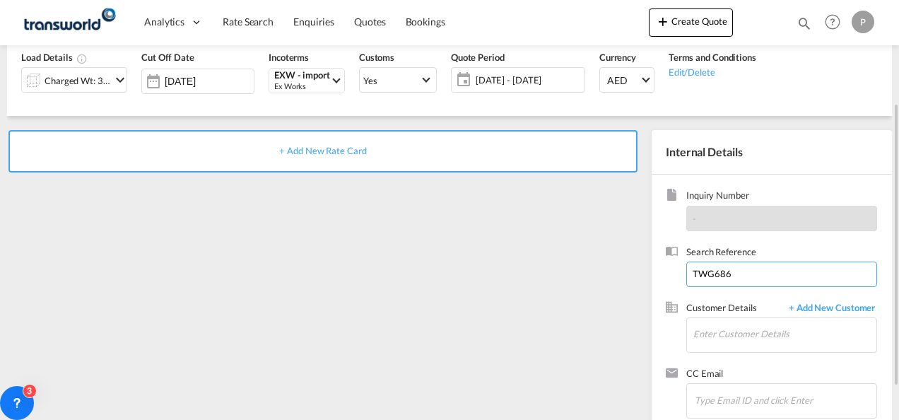
scroll to position [181, 0]
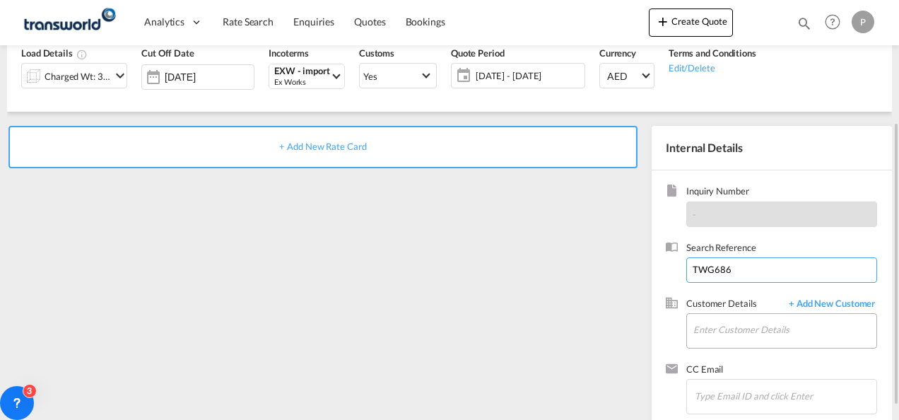
type input "TWG686"
click at [718, 329] on input "Enter Customer Details" at bounding box center [784, 330] width 183 height 32
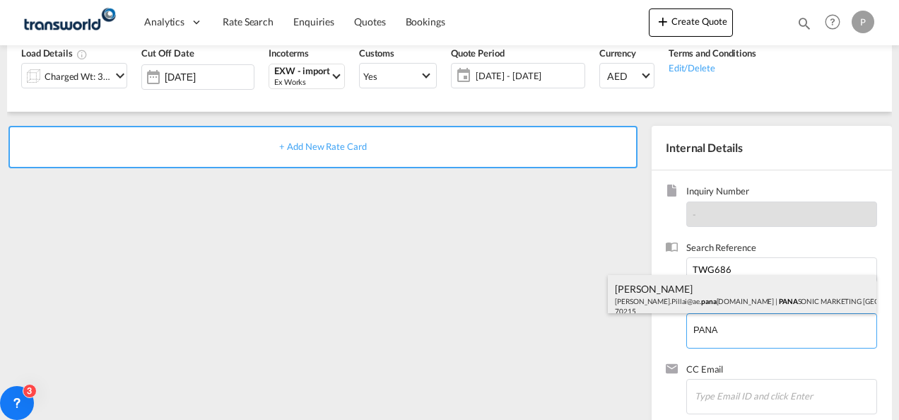
click at [702, 297] on div "[PERSON_NAME] [PERSON_NAME].Pillai@ae. pana [DOMAIN_NAME] | PANA SONIC MARKETIN…" at bounding box center [742, 299] width 269 height 48
type input "PANASONIC MARKETING [GEOGRAPHIC_DATA] AND [GEOGRAPHIC_DATA] (PMMAF) SPARE PARTS…"
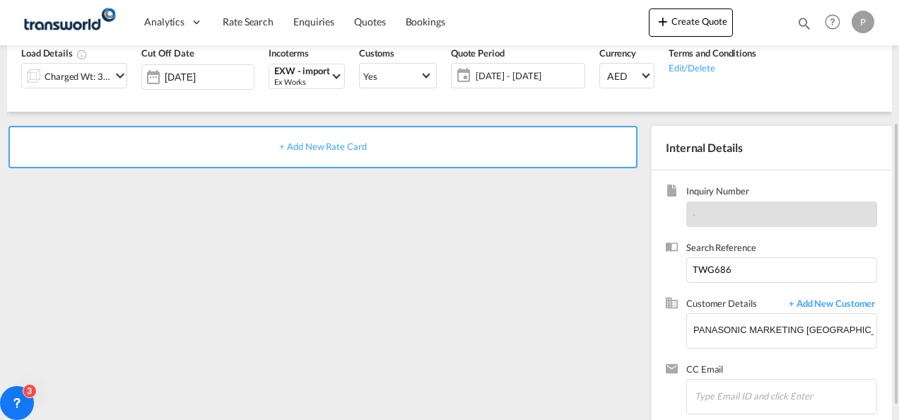
click at [324, 148] on span "+ Add New Rate Card" at bounding box center [322, 146] width 87 height 11
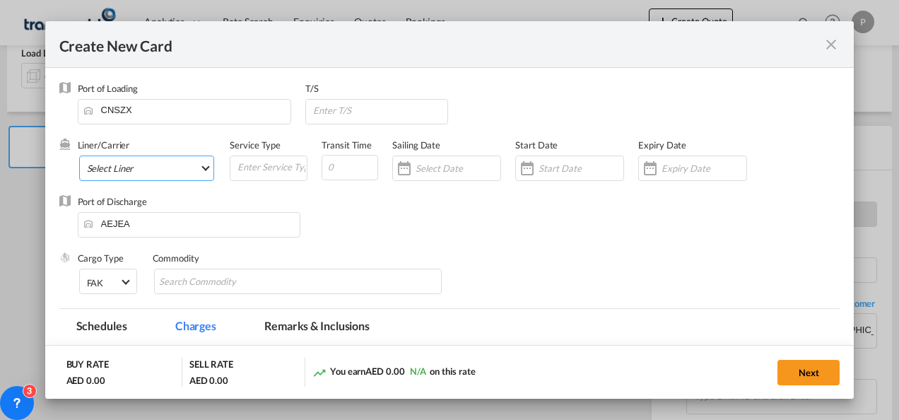
click at [129, 163] on md-select "Select Liner 2HM LOGISTICS D.O.O 2HM LOGISTICS D.O.O. / TDWC-CAPODISTRI 2HM LOG…" at bounding box center [147, 167] width 136 height 25
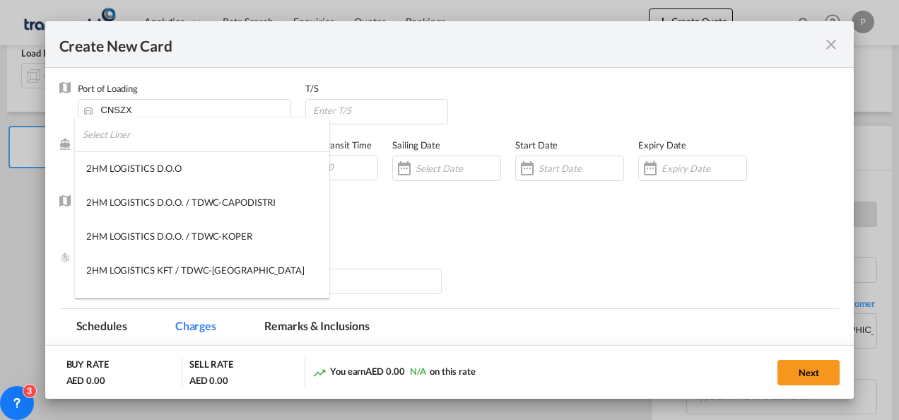
click at [132, 138] on input "search" at bounding box center [206, 134] width 247 height 34
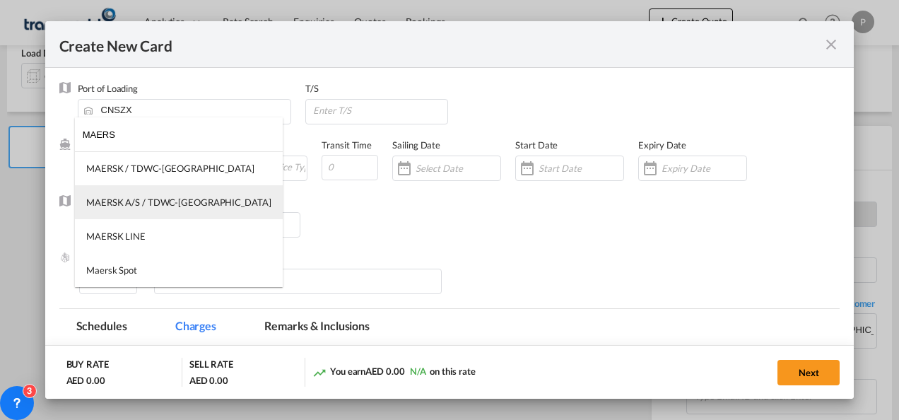
type input "MAERS"
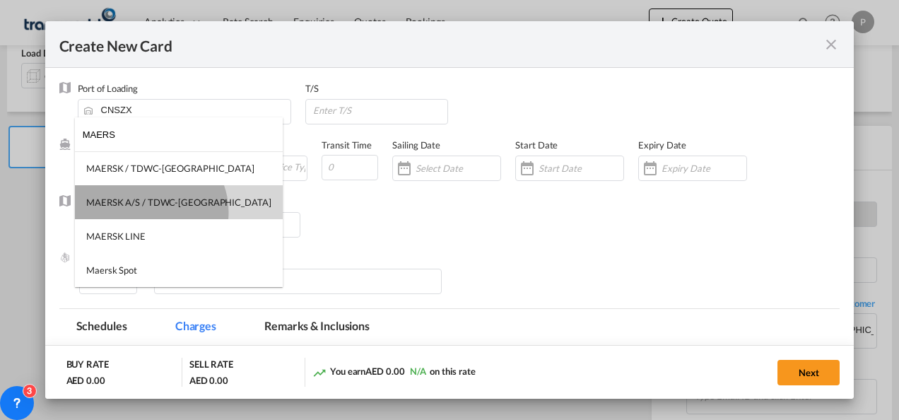
click at [148, 212] on md-option "MAERSK A/S / TDWC-[GEOGRAPHIC_DATA]" at bounding box center [179, 202] width 208 height 34
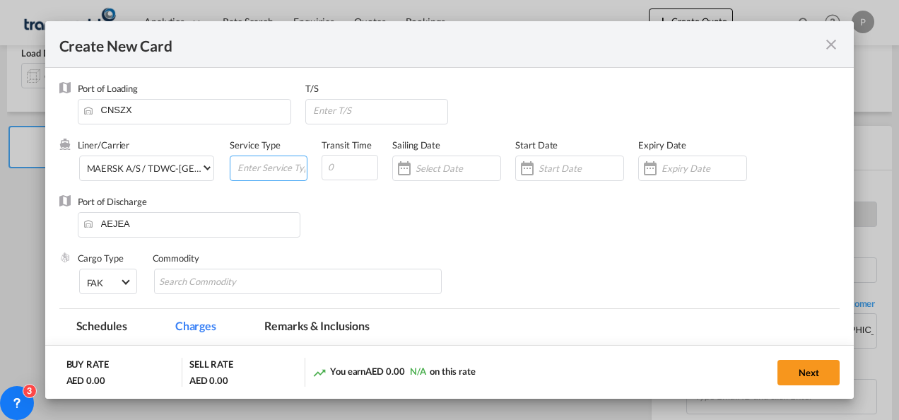
click at [267, 170] on input "Create New Card ..." at bounding box center [271, 166] width 71 height 21
type input "EXW IMPORT"
click at [667, 168] on input "Create New Card ..." at bounding box center [703, 168] width 85 height 11
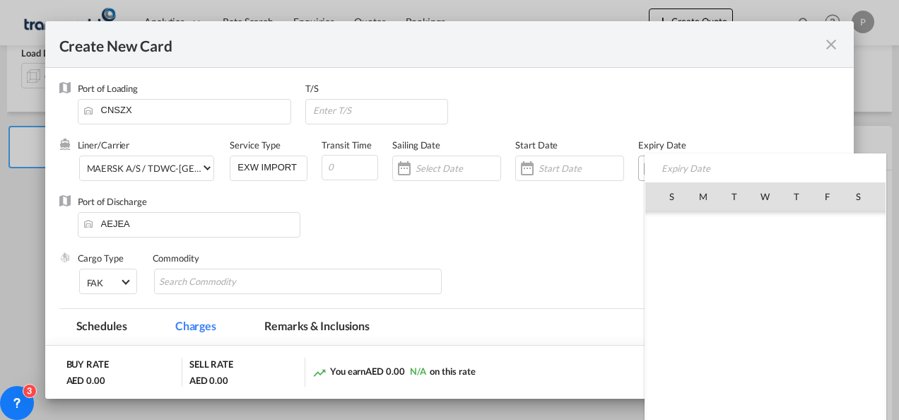
scroll to position [327147, 0]
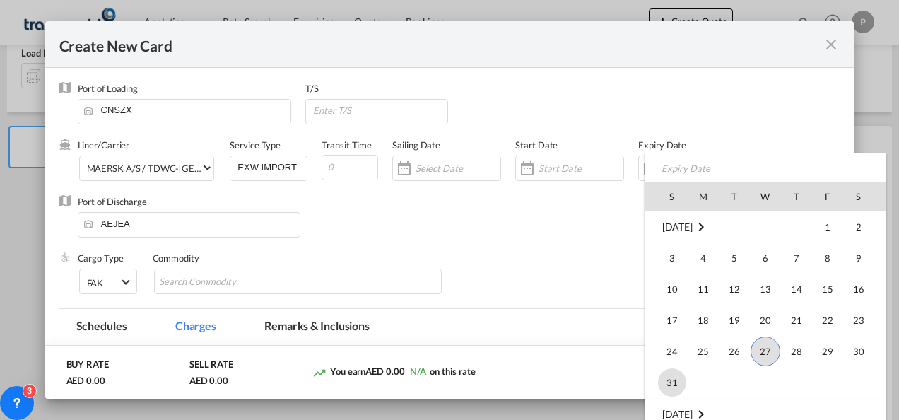
click at [666, 368] on span "31" at bounding box center [672, 382] width 28 height 28
type input "[DATE]"
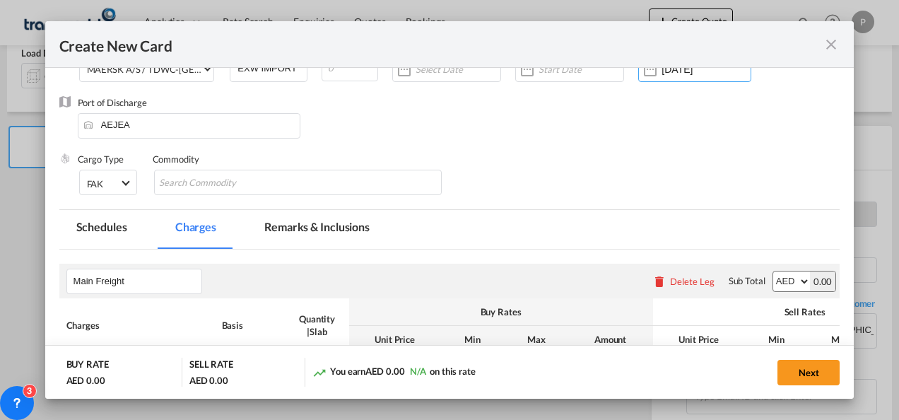
scroll to position [100, 0]
click at [334, 189] on md-chips-wrap "Chips container with autocompletion. Enter the text area, type text to search, …" at bounding box center [298, 181] width 288 height 25
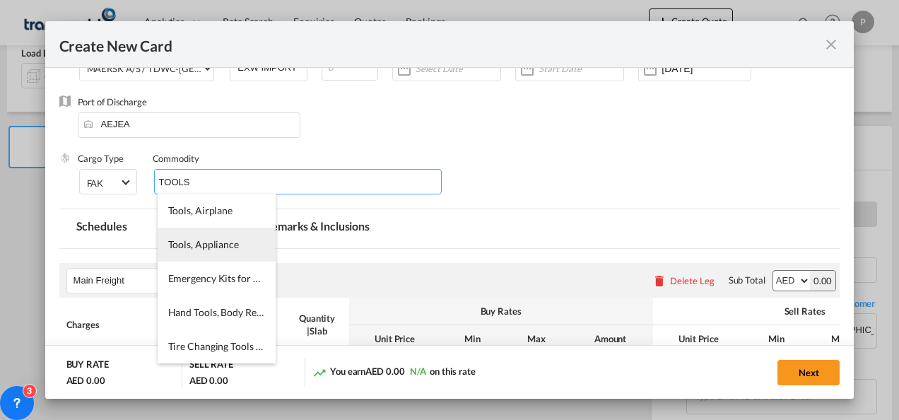
type input "TOOLS"
click at [243, 242] on li "Tools, Appliance" at bounding box center [217, 245] width 118 height 34
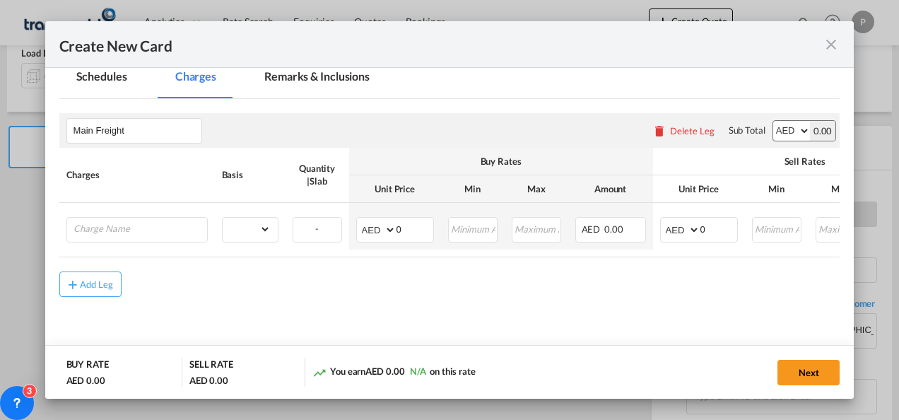
scroll to position [264, 0]
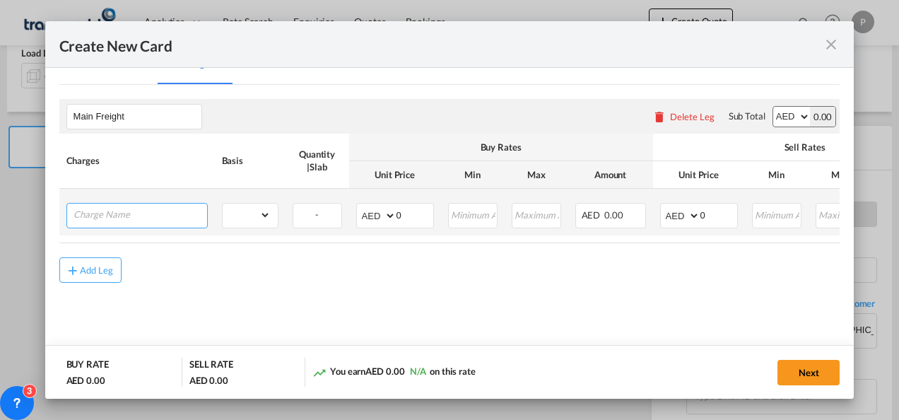
click at [139, 213] on input "Charge Name" at bounding box center [140, 214] width 134 height 21
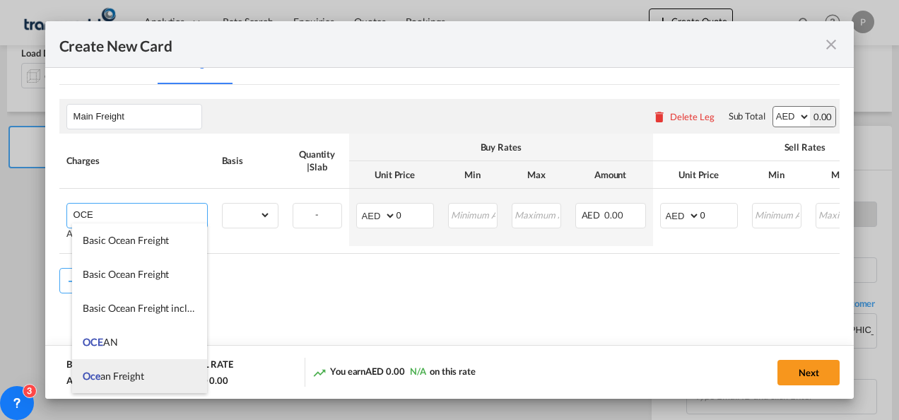
click at [146, 374] on li "Oce an Freight" at bounding box center [139, 376] width 135 height 34
type input "Ocean Freight"
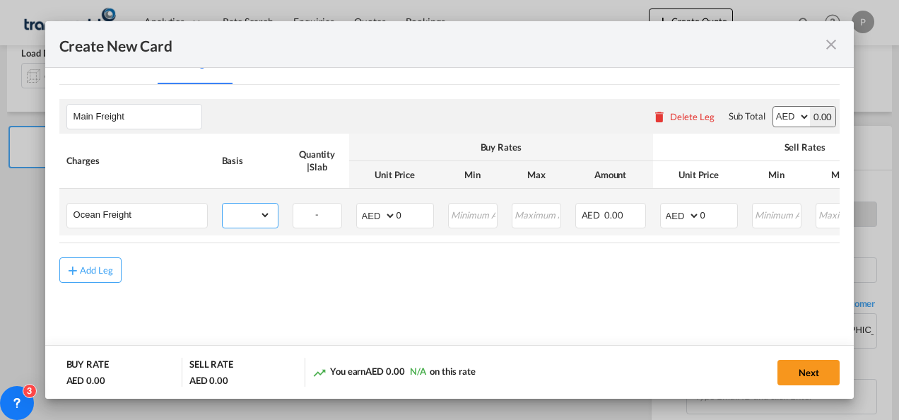
click at [266, 218] on select "gross_weight volumetric_weight per_shipment per_bl per_km per_hawb per_kg flat …" at bounding box center [247, 215] width 48 height 23
select select "per_shipment"
click at [223, 204] on select "gross_weight volumetric_weight per_shipment per_bl per_km per_hawb per_kg flat …" at bounding box center [247, 215] width 48 height 23
click at [426, 209] on input "0" at bounding box center [414, 214] width 37 height 21
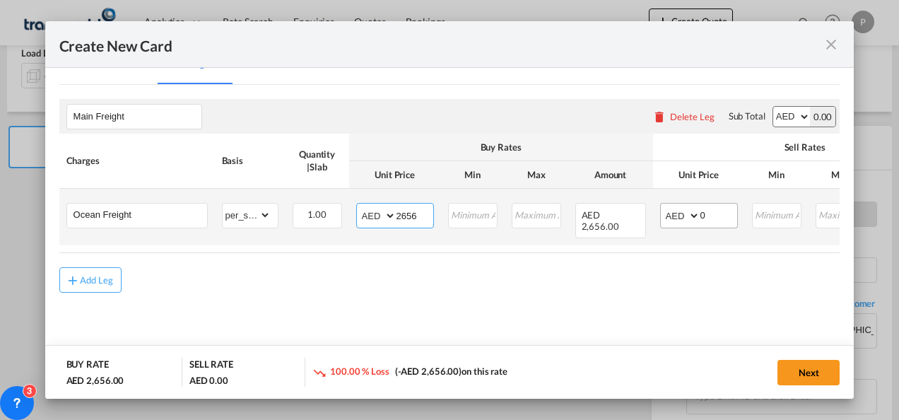
type input "2656"
click at [713, 219] on input "0" at bounding box center [718, 214] width 37 height 21
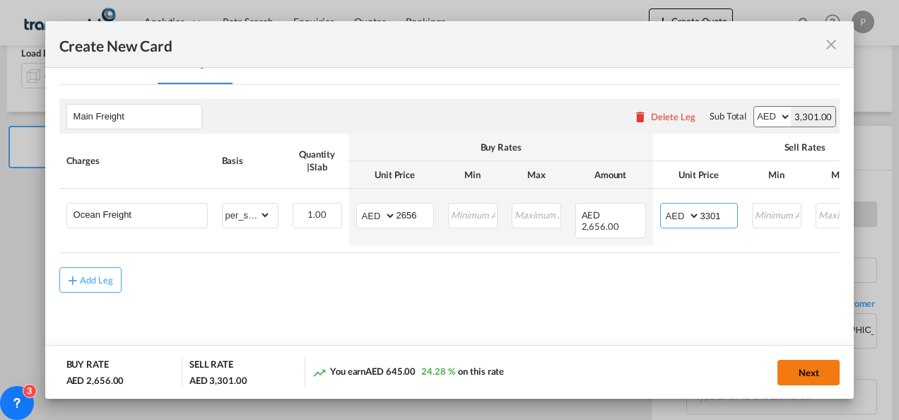
type input "3301"
click at [806, 369] on button "Next" at bounding box center [808, 372] width 62 height 25
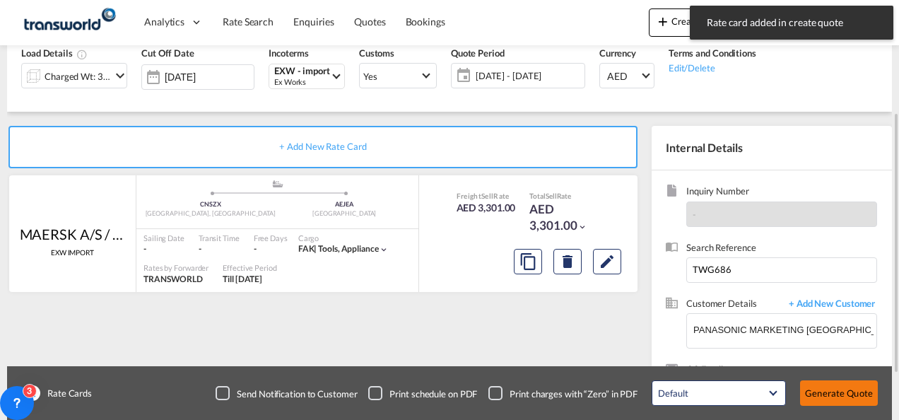
click at [833, 401] on button "Generate Quote" at bounding box center [839, 392] width 78 height 25
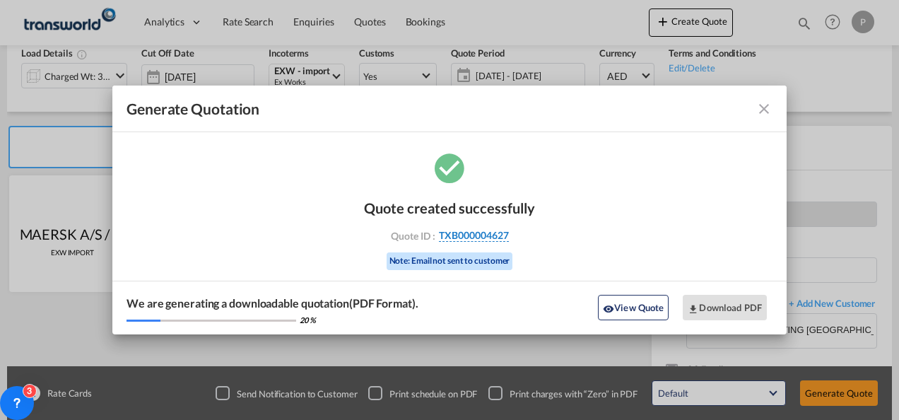
click at [492, 235] on span "TXB000004627" at bounding box center [474, 235] width 70 height 13
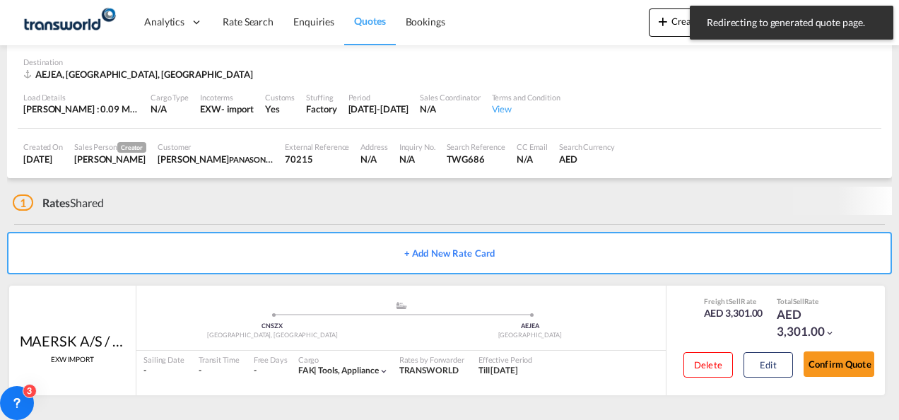
scroll to position [95, 0]
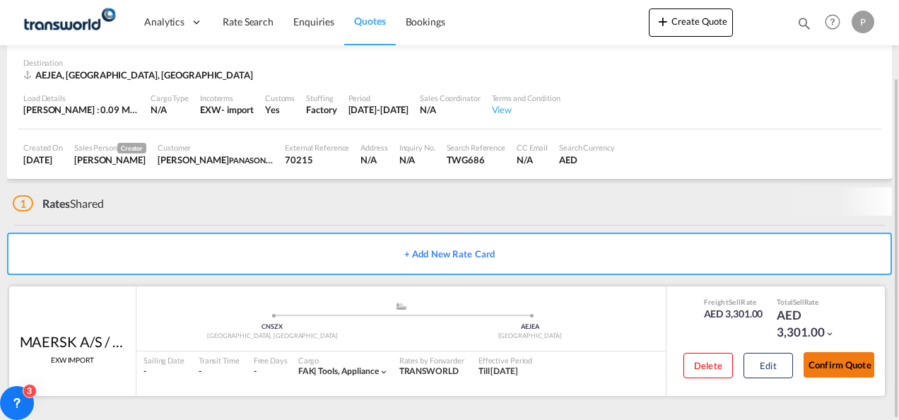
click at [845, 367] on button "Confirm Quote" at bounding box center [838, 364] width 71 height 25
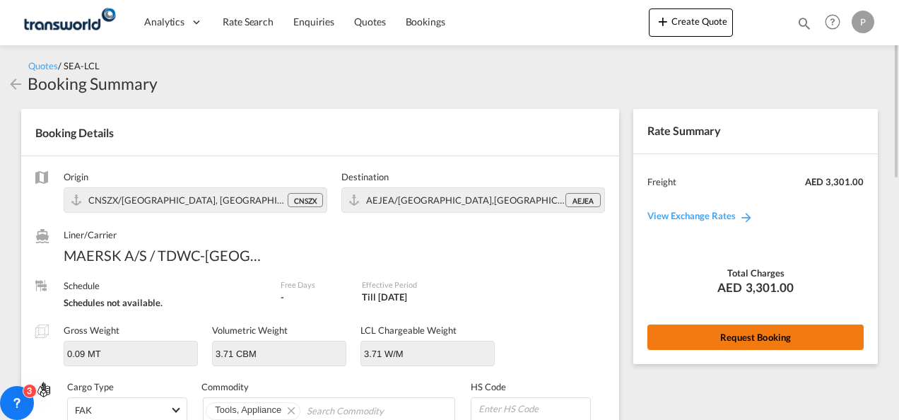
click at [717, 338] on button "Request Booking" at bounding box center [755, 336] width 216 height 25
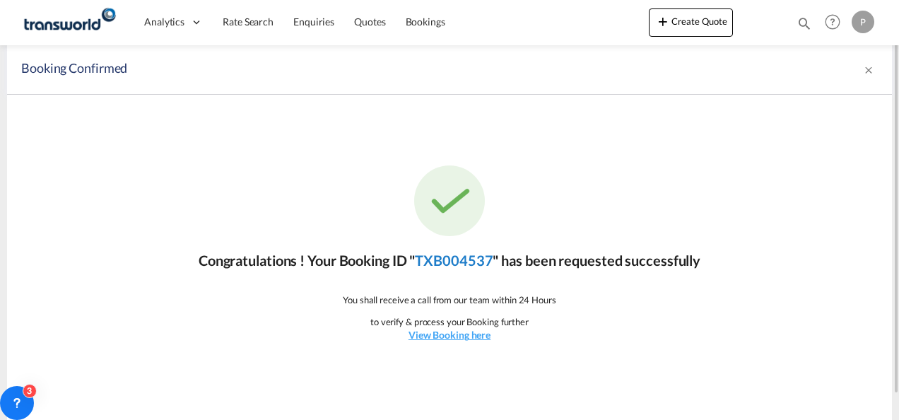
click at [465, 259] on link "TXB004537" at bounding box center [454, 260] width 78 height 17
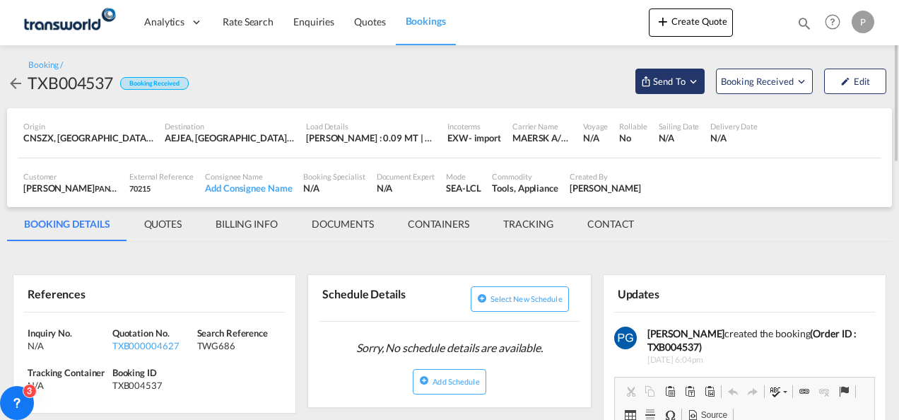
click at [674, 78] on span "Send To" at bounding box center [669, 81] width 35 height 14
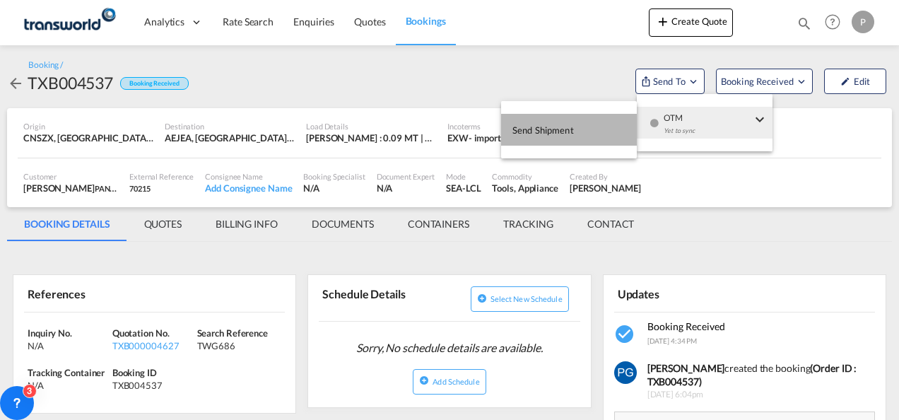
click at [559, 117] on button "Send Shipment" at bounding box center [569, 130] width 136 height 32
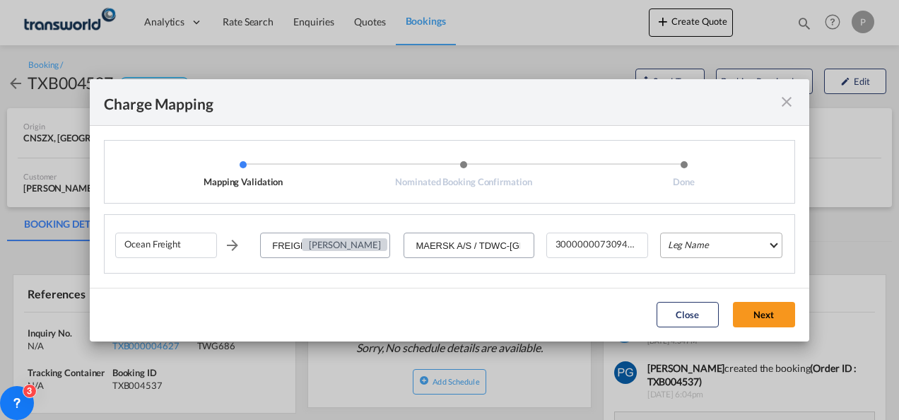
click at [687, 250] on md-select "Leg Name HANDLING ORIGIN VESSEL HANDLING DESTINATION OTHERS TL PICK UP CUSTOMS …" at bounding box center [721, 244] width 122 height 25
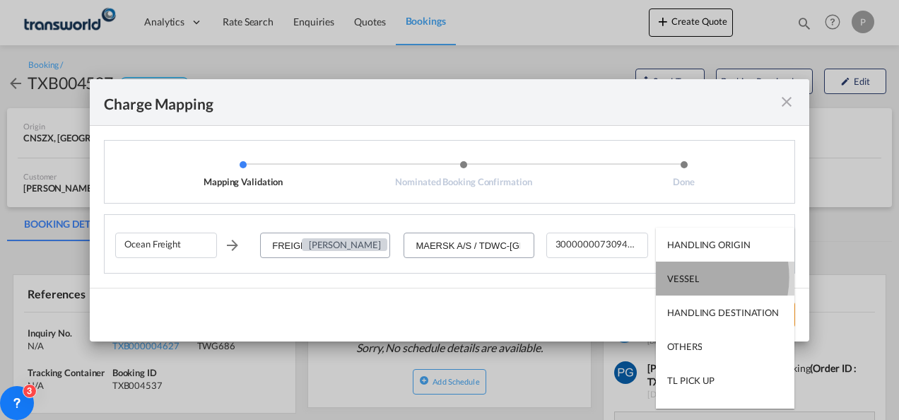
click at [685, 277] on div "VESSEL" at bounding box center [683, 278] width 32 height 13
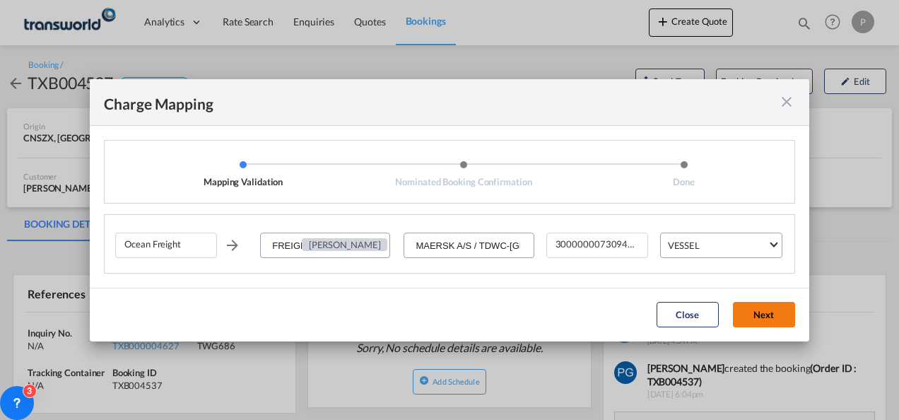
click at [747, 314] on button "Next" at bounding box center [764, 314] width 62 height 25
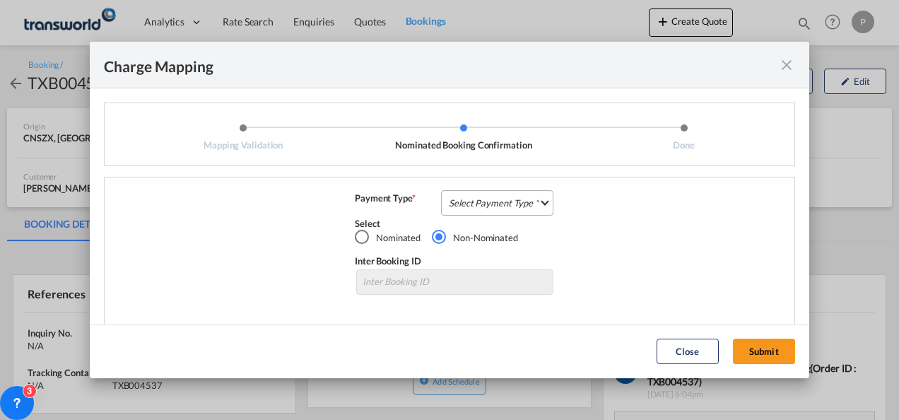
click at [515, 205] on md-select "Select Payment Type COLLECT PREPAID" at bounding box center [497, 202] width 112 height 25
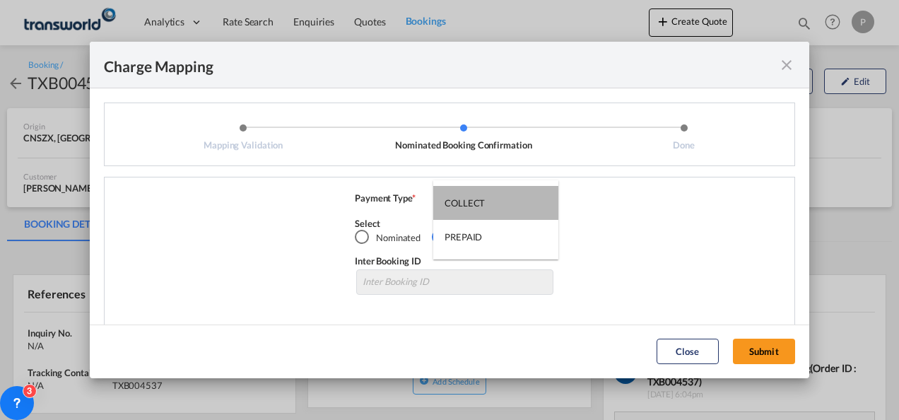
click at [515, 205] on md-option "COLLECT" at bounding box center [495, 203] width 125 height 34
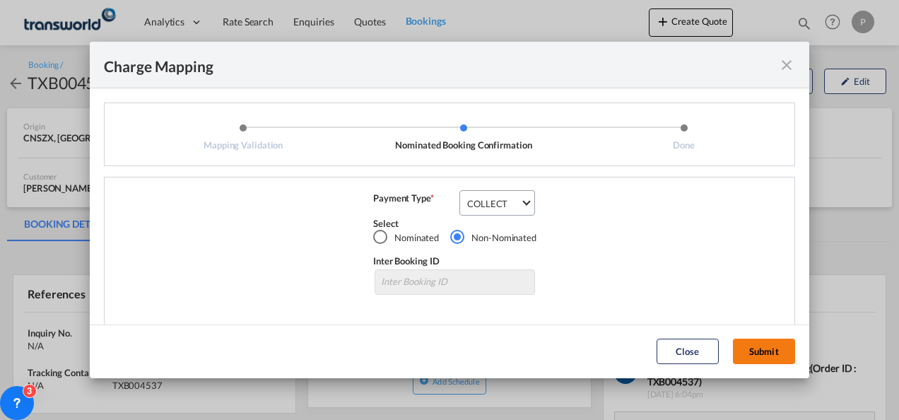
click at [765, 348] on button "Submit" at bounding box center [764, 350] width 62 height 25
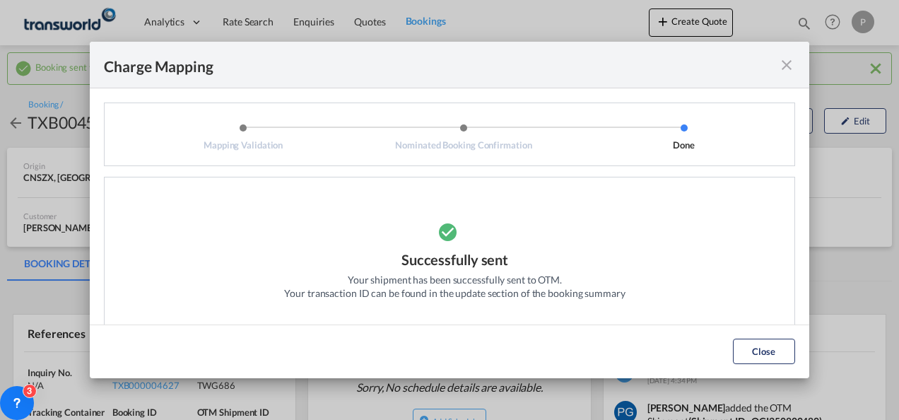
click at [790, 64] on md-icon "icon-close fg-AAA8AD cursor" at bounding box center [786, 65] width 17 height 17
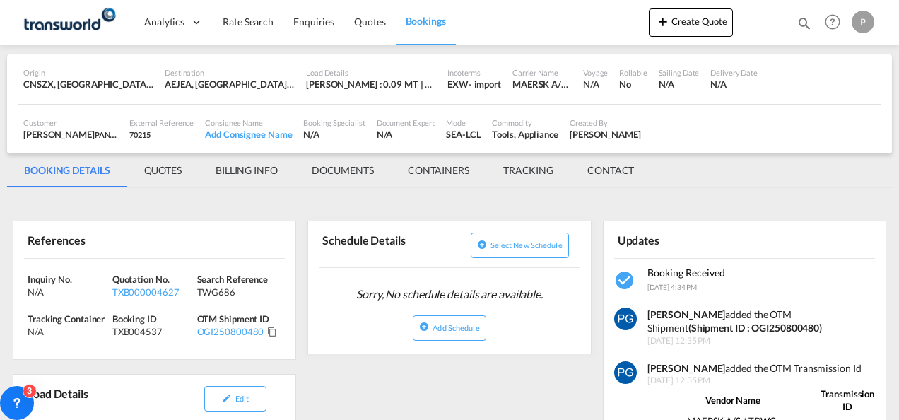
scroll to position [95, 0]
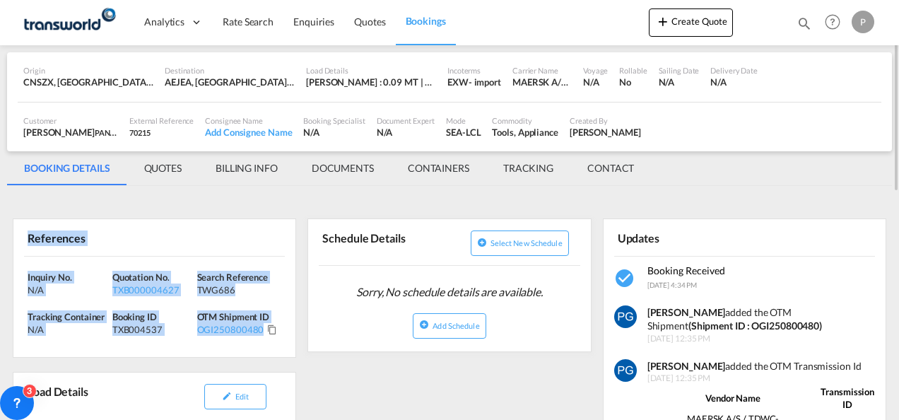
drag, startPoint x: 23, startPoint y: 230, endPoint x: 261, endPoint y: 330, distance: 258.4
click at [261, 330] on div "References Inquiry No. N/A Quotation No. TXB000004627 Search Reference TWG686 T…" at bounding box center [154, 287] width 283 height 139
copy div "References Inquiry No. N/A Quotation No. TXB000004627 Search Reference TWG686 T…"
